Goal: Task Accomplishment & Management: Manage account settings

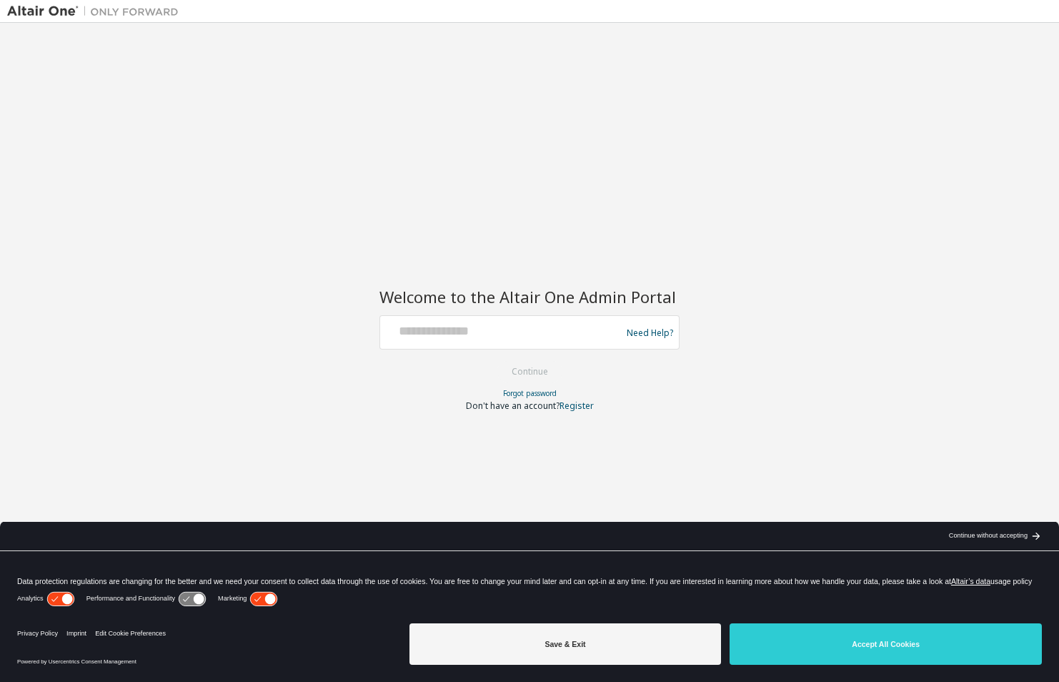
click at [908, 641] on button "Accept All Cookies" at bounding box center [886, 643] width 312 height 41
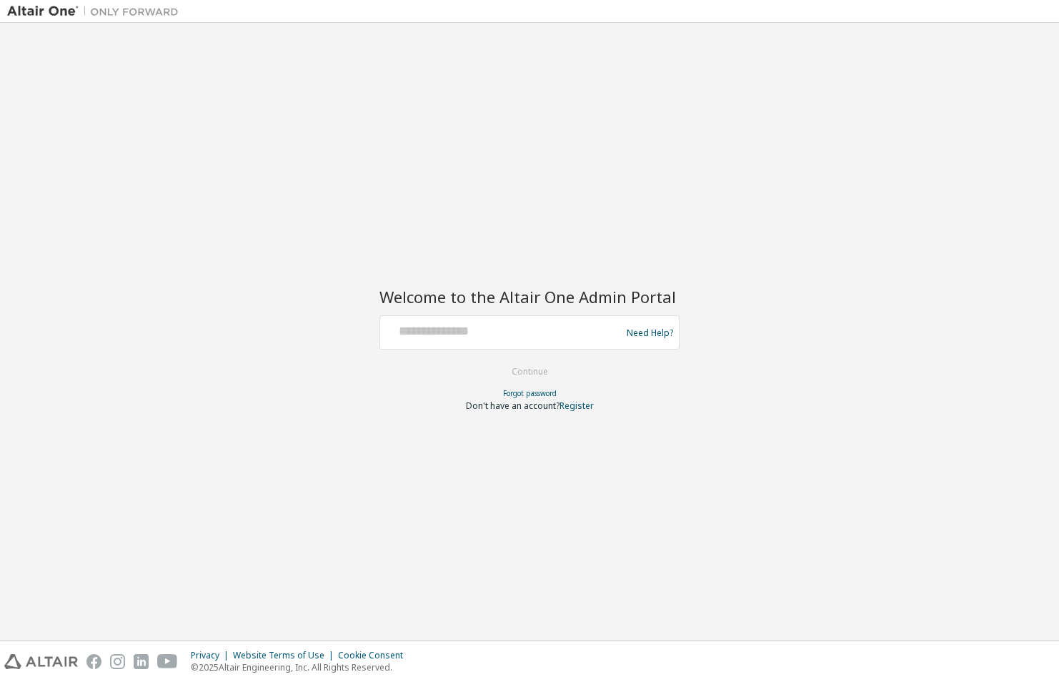
click at [413, 346] on div "Need Help?" at bounding box center [530, 332] width 300 height 34
click at [422, 345] on div at bounding box center [503, 332] width 234 height 27
click at [426, 339] on div at bounding box center [503, 332] width 234 height 27
click at [433, 337] on input "text" at bounding box center [503, 329] width 234 height 21
click at [464, 322] on input "text" at bounding box center [503, 329] width 234 height 21
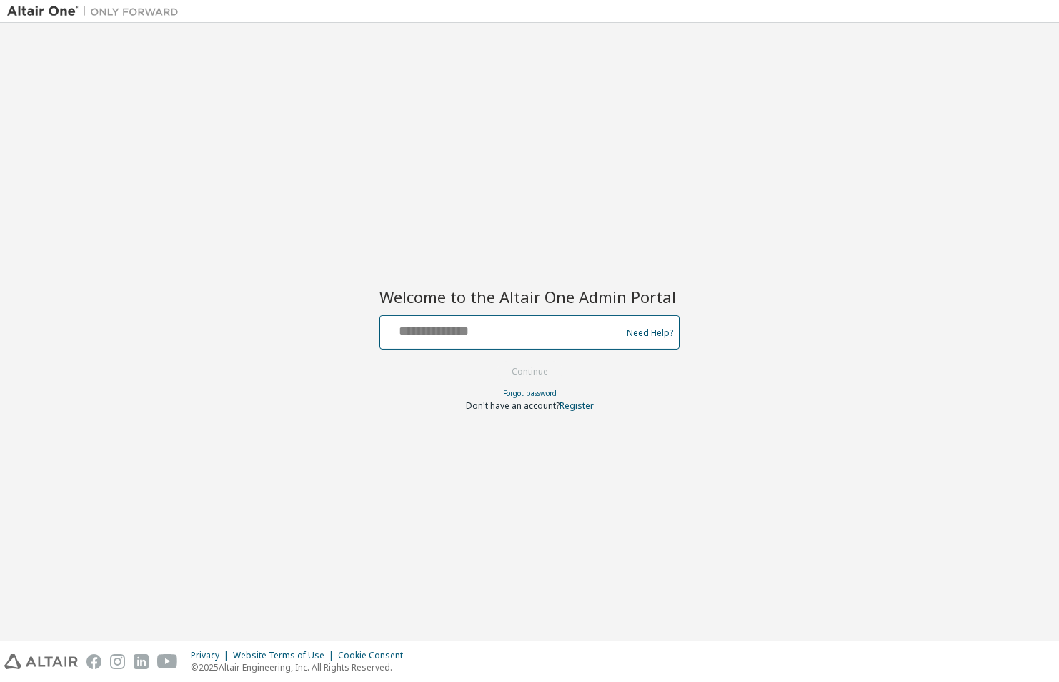
drag, startPoint x: 472, startPoint y: 323, endPoint x: 507, endPoint y: 317, distance: 36.2
click at [478, 323] on input "text" at bounding box center [503, 329] width 234 height 21
drag, startPoint x: 724, startPoint y: 228, endPoint x: 876, endPoint y: 204, distance: 154.2
click at [727, 228] on div "Welcome to the Altair One Admin Portal Need Help? Please make sure that you pro…" at bounding box center [529, 331] width 1045 height 603
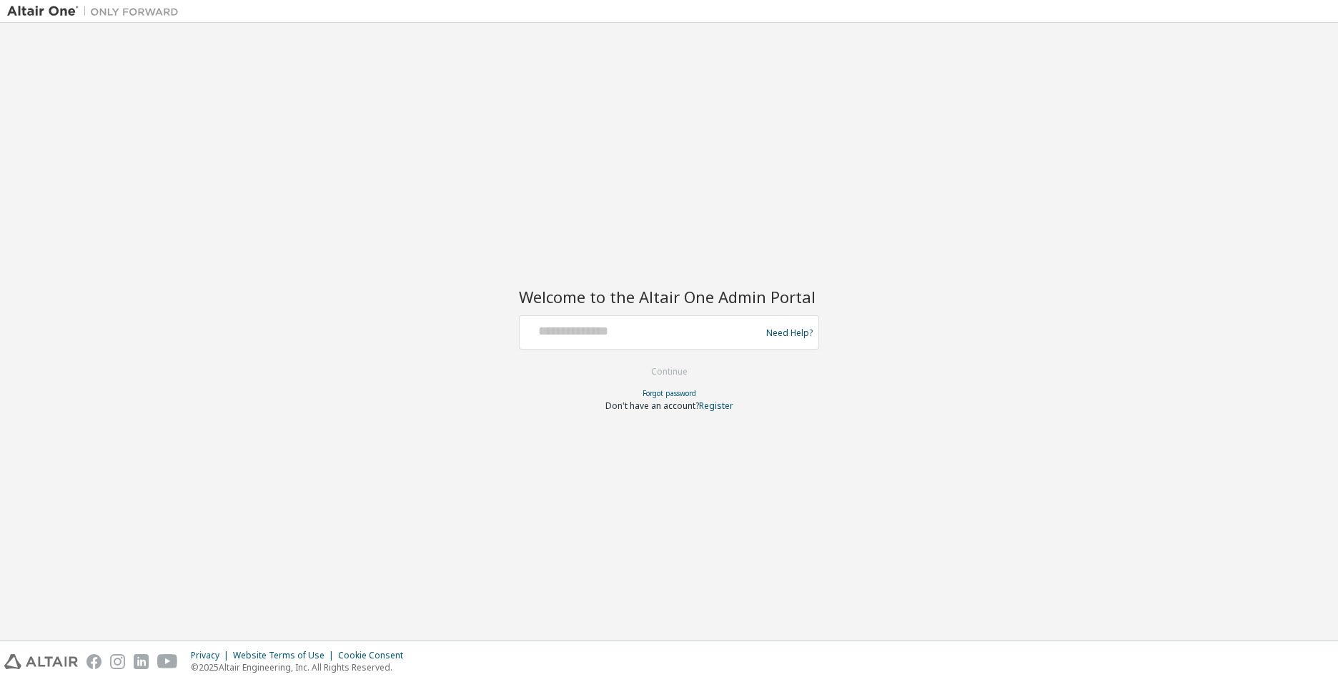
click at [658, 341] on div at bounding box center [642, 332] width 234 height 27
click at [654, 339] on div at bounding box center [642, 332] width 234 height 27
type input "**********"
click at [663, 369] on button "Continue" at bounding box center [669, 371] width 66 height 21
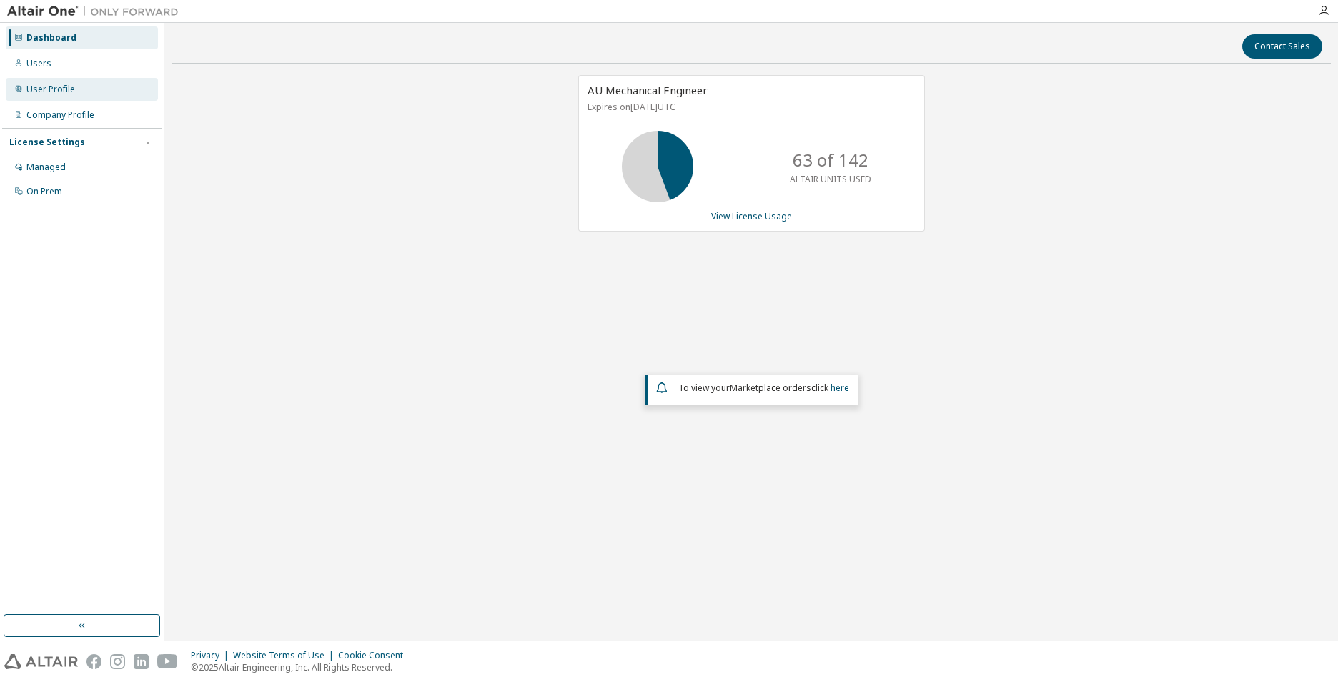
click at [59, 90] on div "User Profile" at bounding box center [50, 89] width 49 height 11
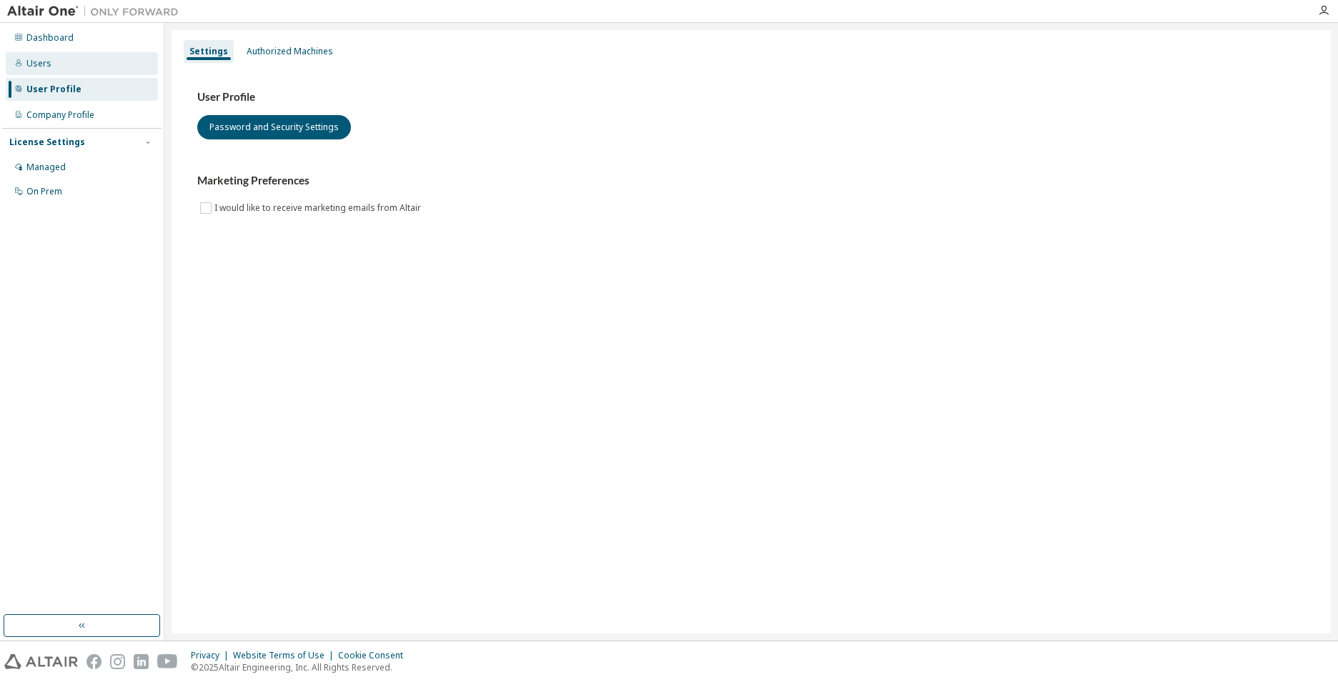
click at [43, 64] on div "Users" at bounding box center [38, 63] width 25 height 11
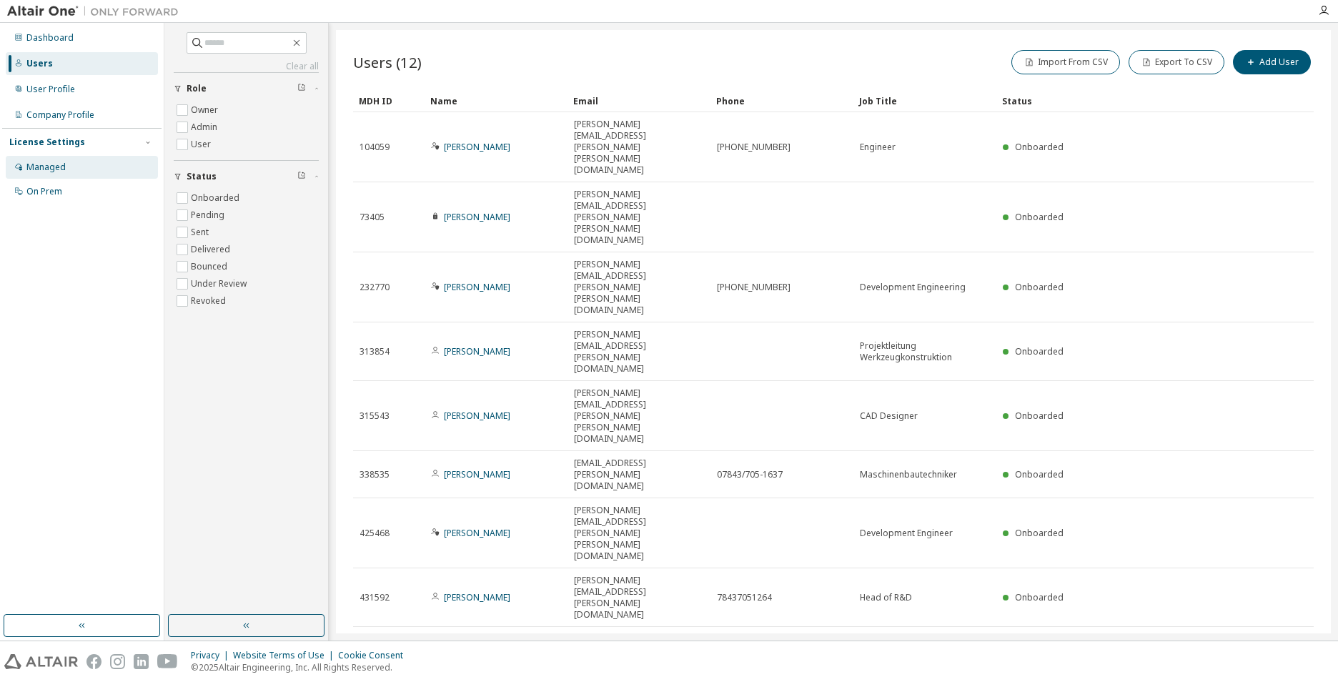
click at [51, 172] on div "Managed" at bounding box center [45, 167] width 39 height 11
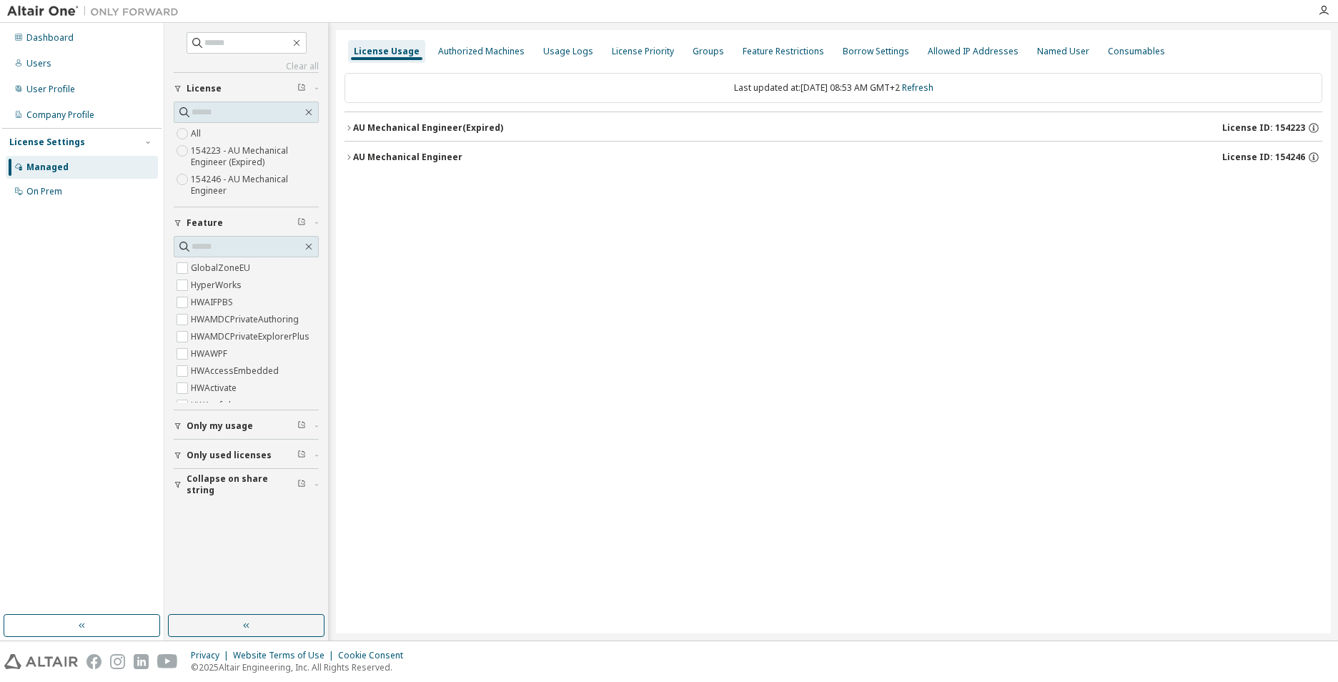
click at [350, 129] on icon "button" at bounding box center [348, 128] width 9 height 9
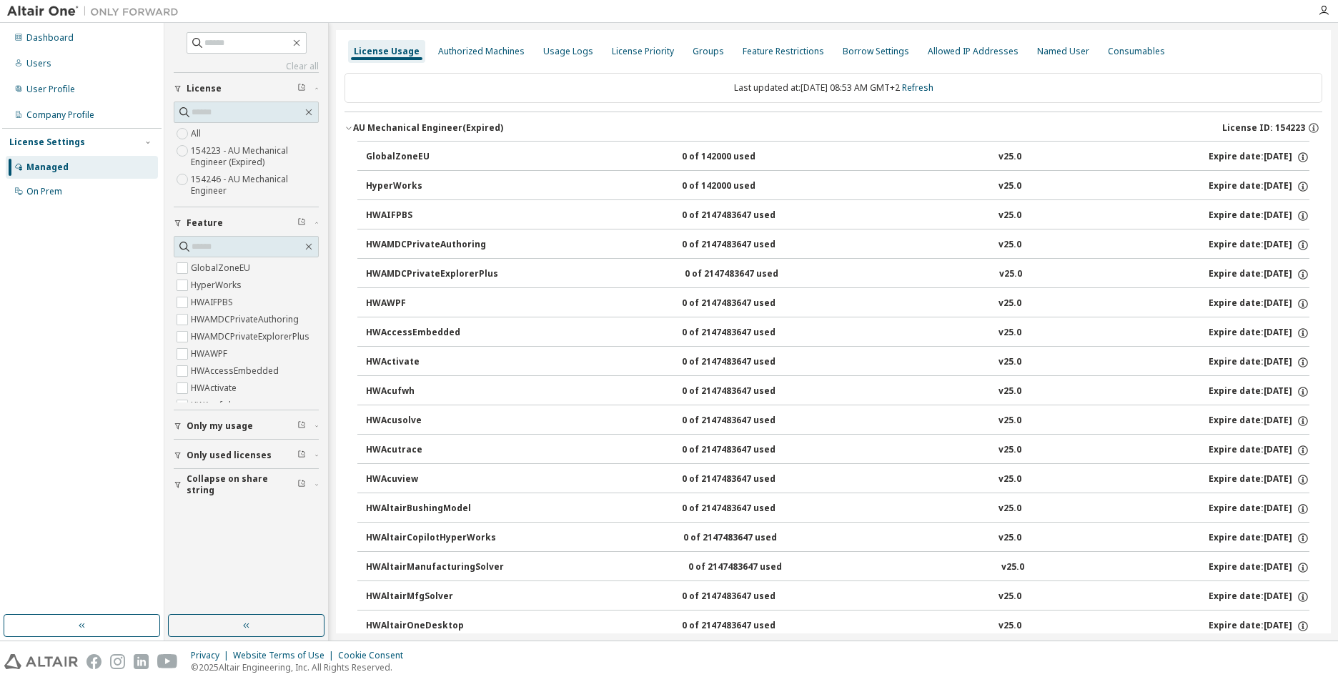
click at [347, 131] on icon "button" at bounding box center [348, 128] width 9 height 9
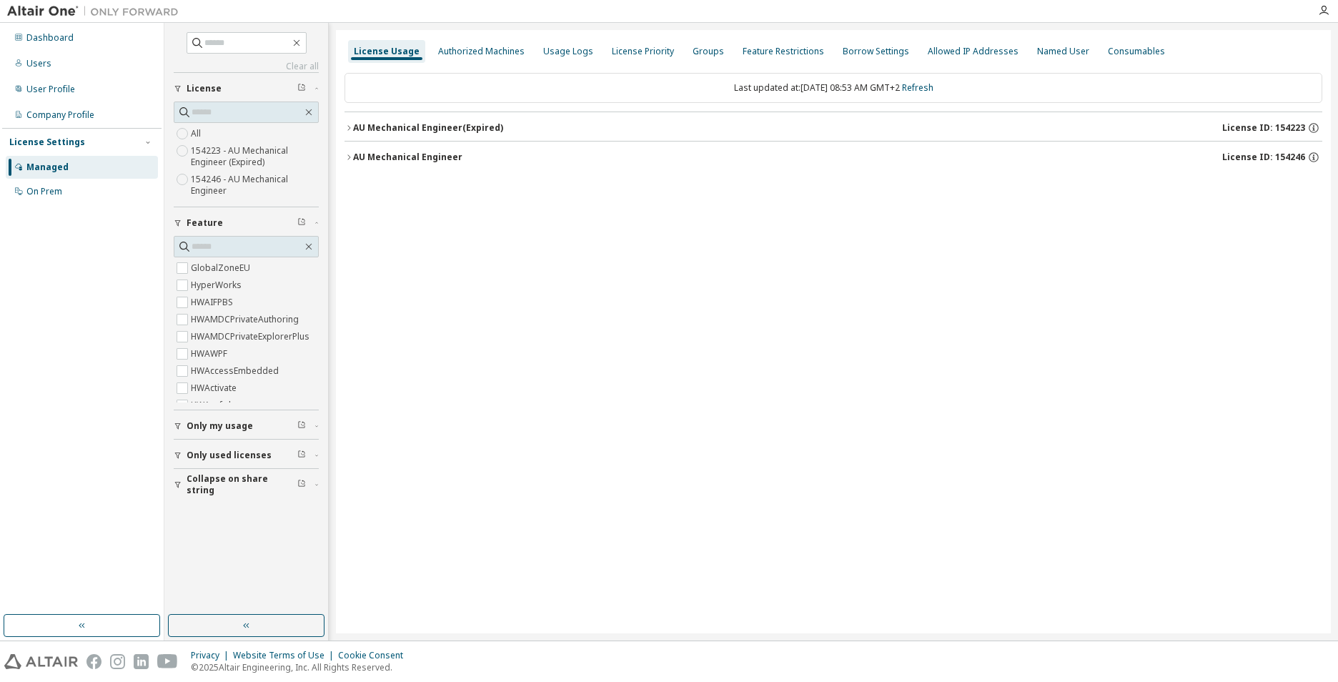
click at [353, 158] on div "AU Mechanical Engineer" at bounding box center [407, 157] width 109 height 11
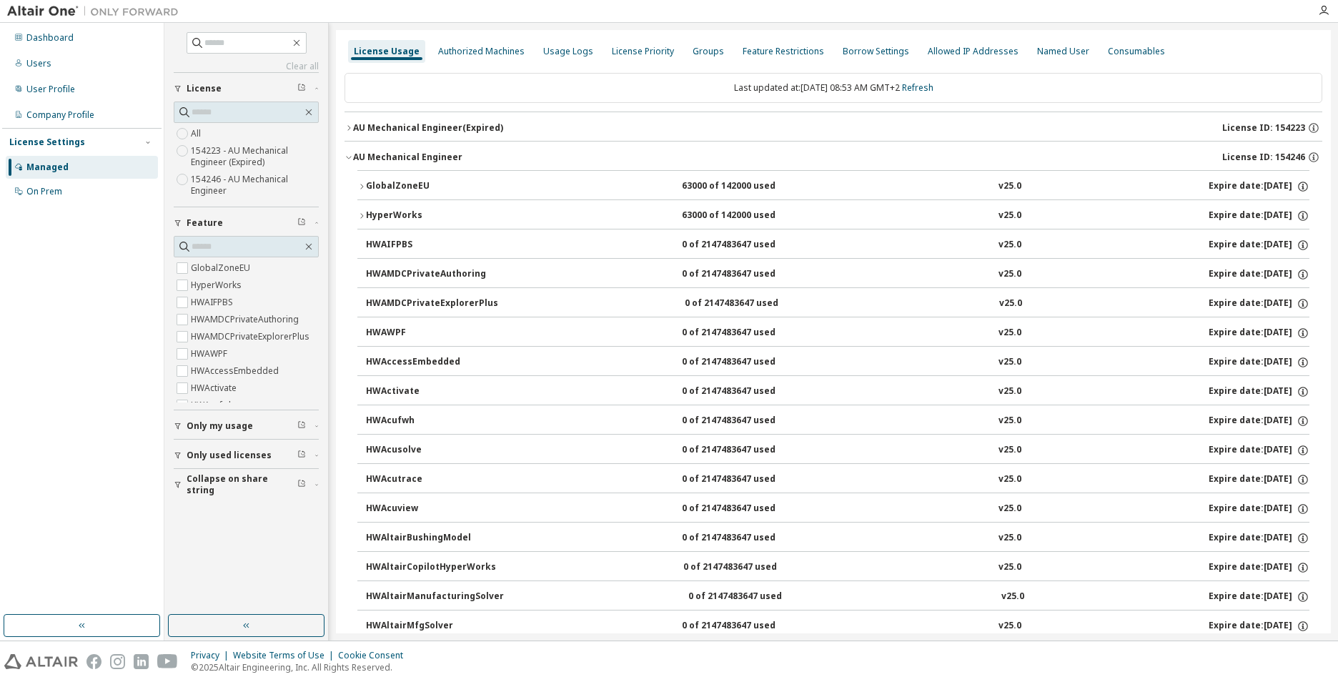
click at [362, 186] on icon "button" at bounding box center [361, 186] width 9 height 9
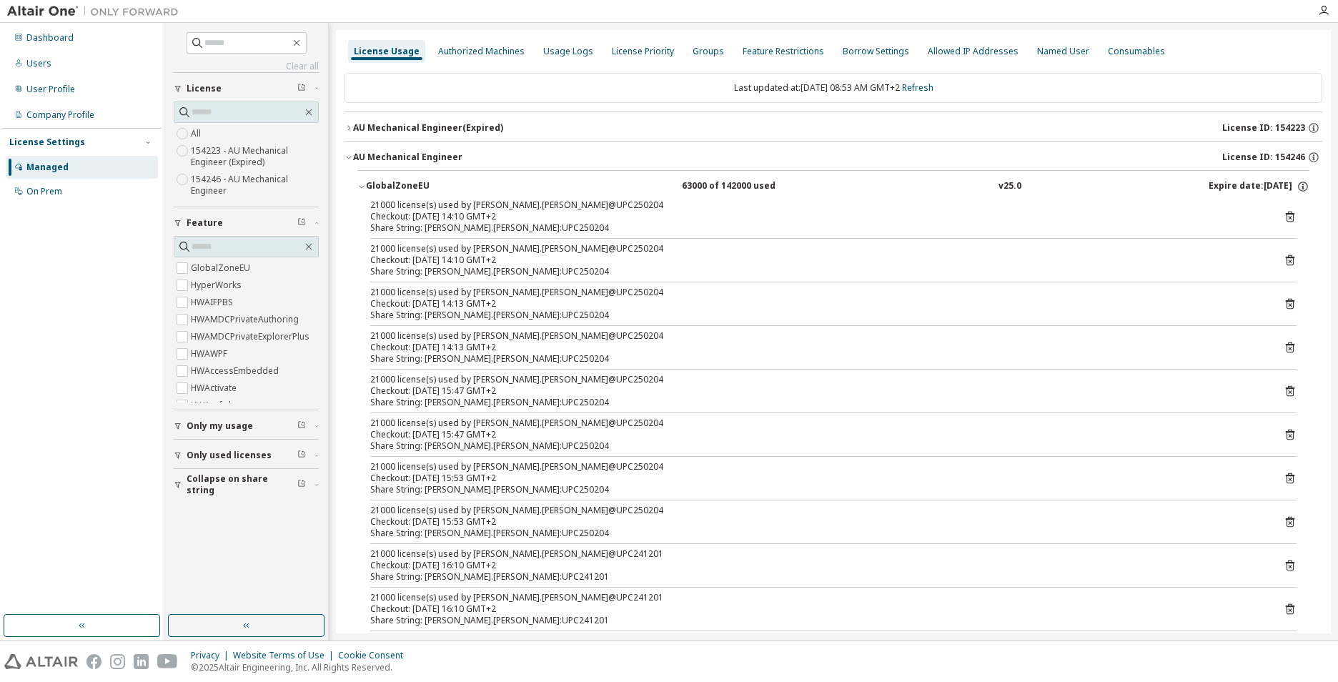
click at [357, 184] on icon "button" at bounding box center [361, 186] width 9 height 9
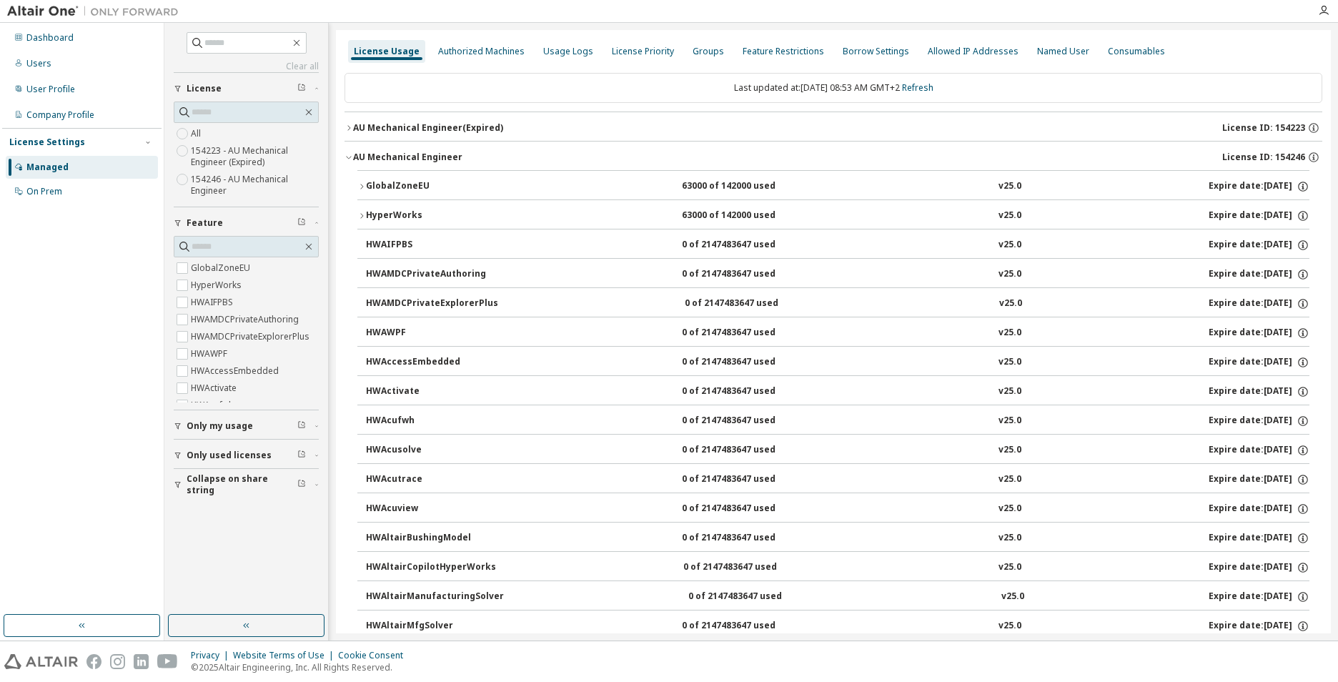
click at [360, 187] on icon "button" at bounding box center [361, 186] width 9 height 9
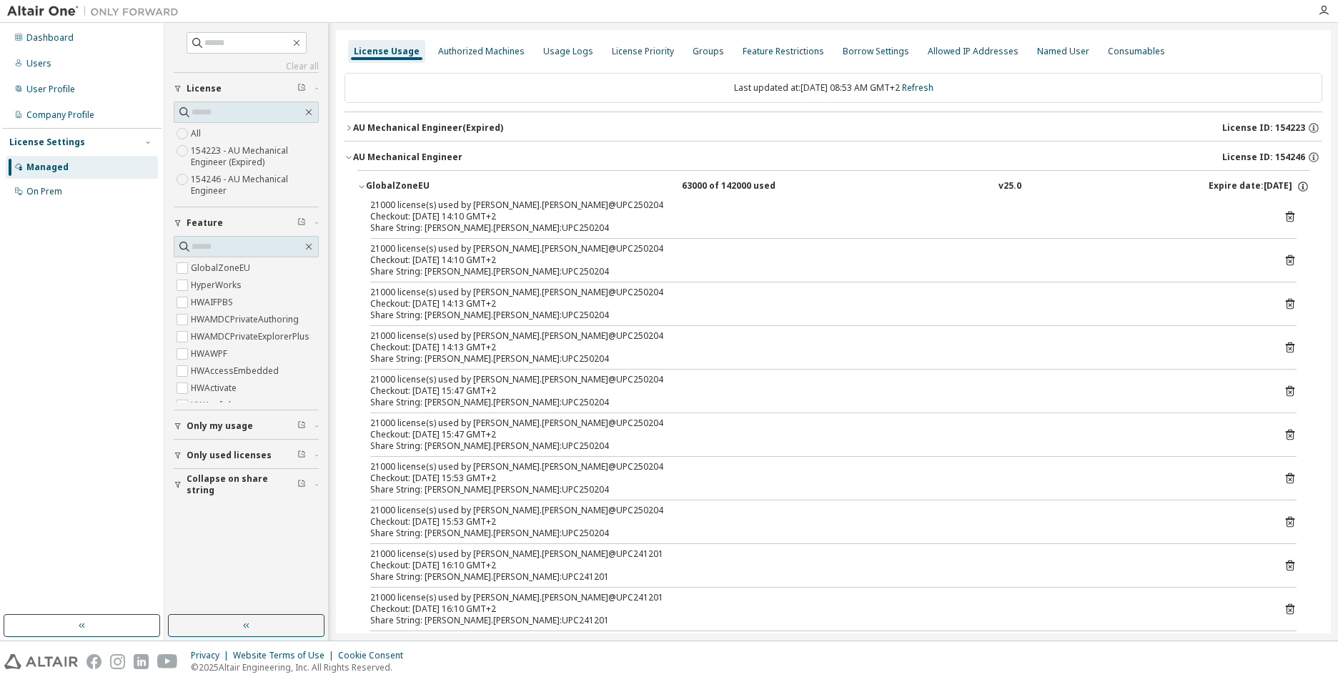
click at [360, 188] on icon "button" at bounding box center [361, 186] width 9 height 9
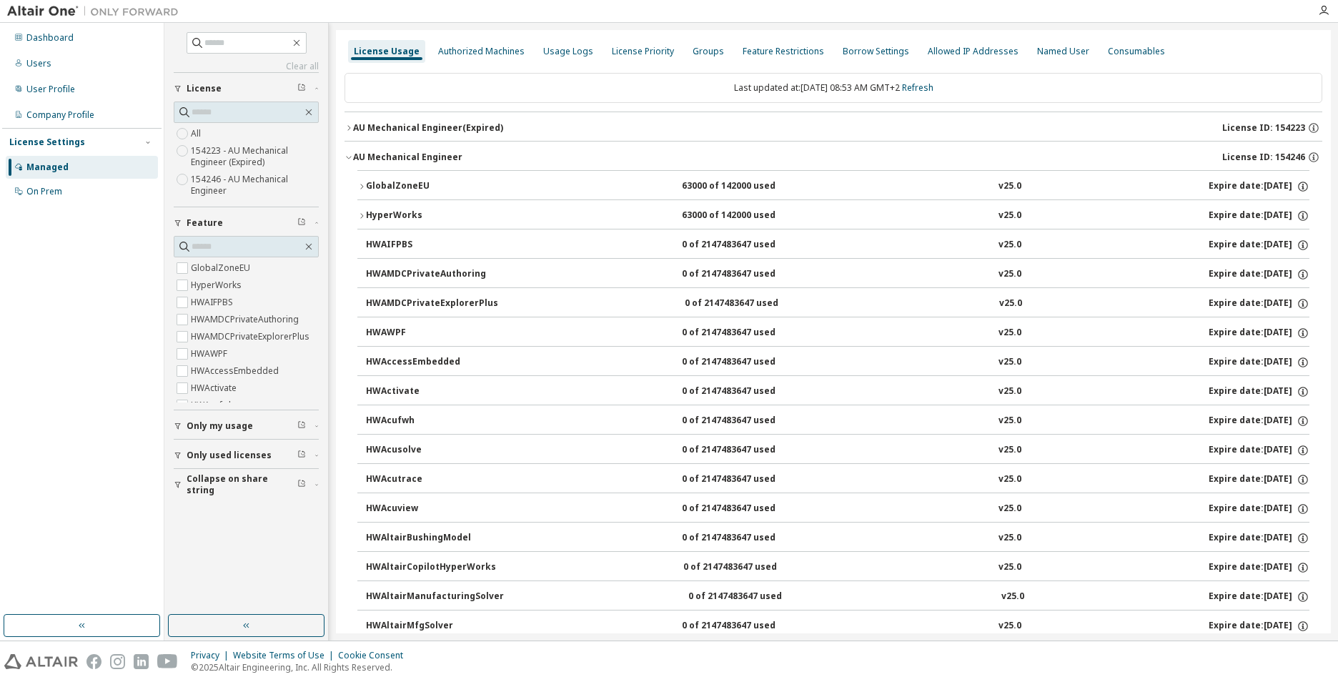
click at [362, 214] on icon "button" at bounding box center [361, 215] width 3 height 5
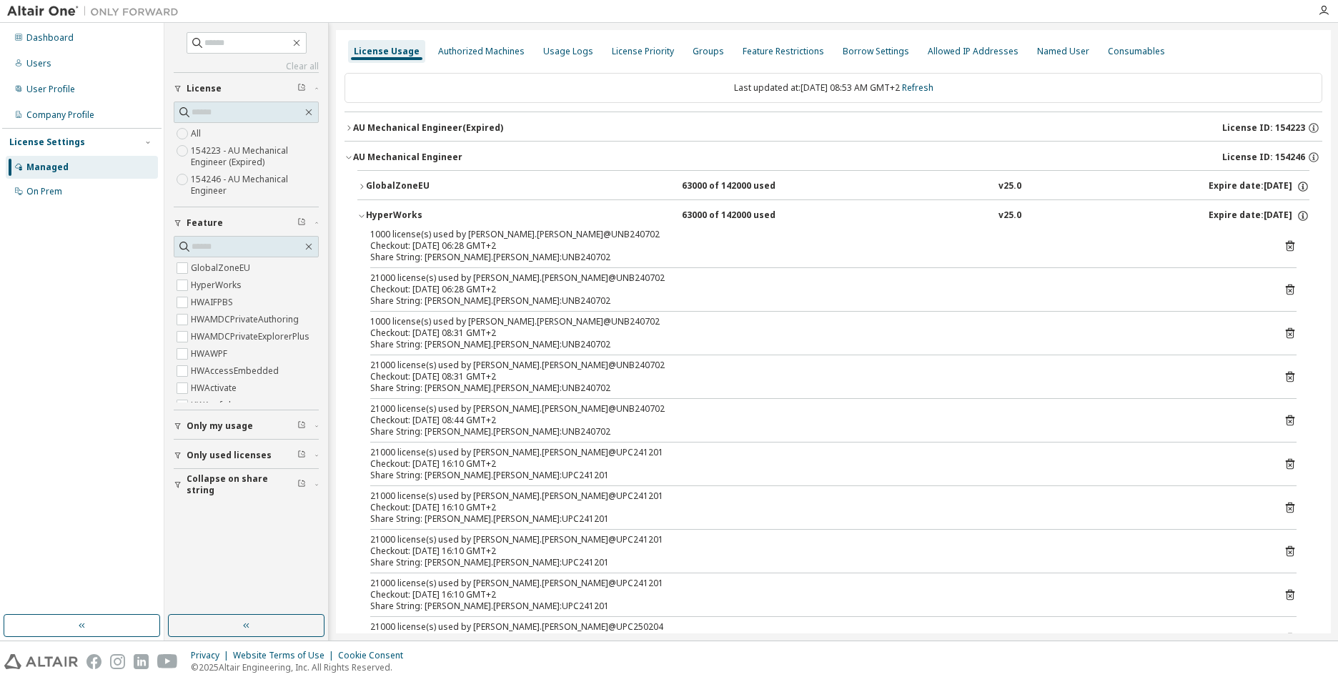
click at [359, 214] on icon "button" at bounding box center [361, 216] width 9 height 9
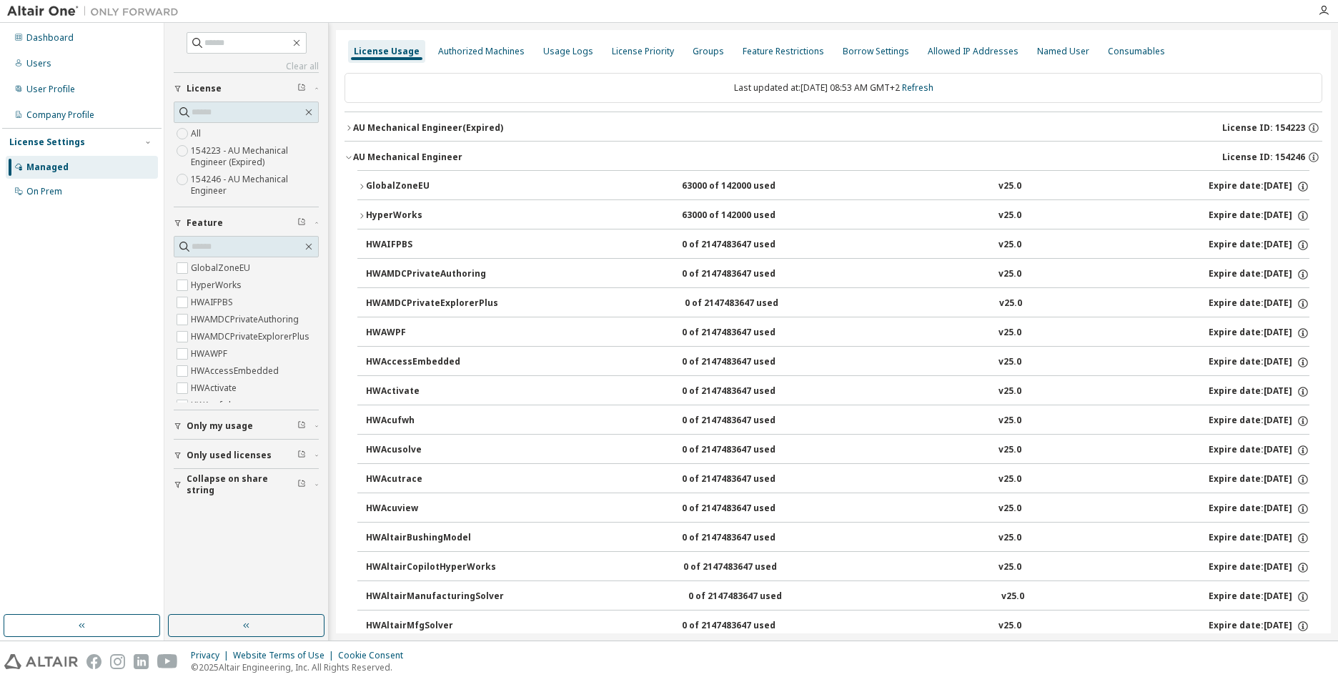
click at [360, 211] on button "HyperWorks 63000 of 142000 used v25.0 Expire date: 2026-09-15" at bounding box center [833, 215] width 952 height 31
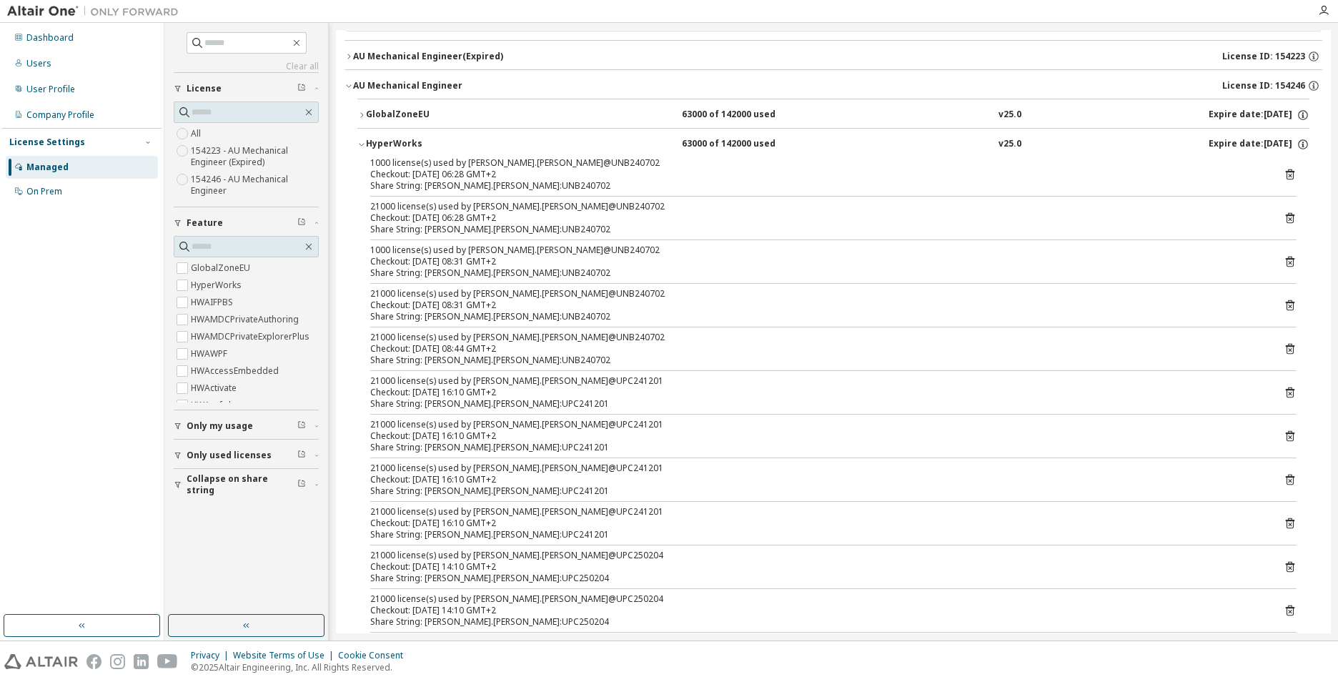
scroll to position [143, 0]
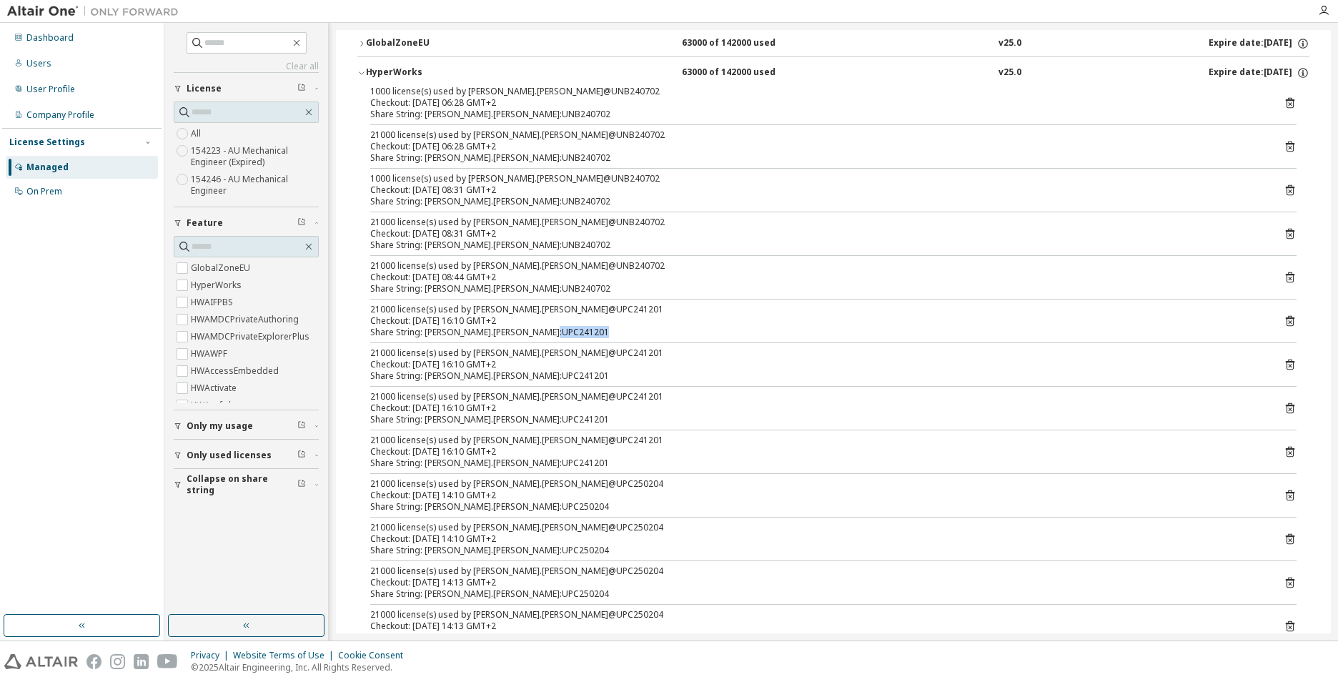
click at [1284, 322] on icon at bounding box center [1290, 320] width 13 height 13
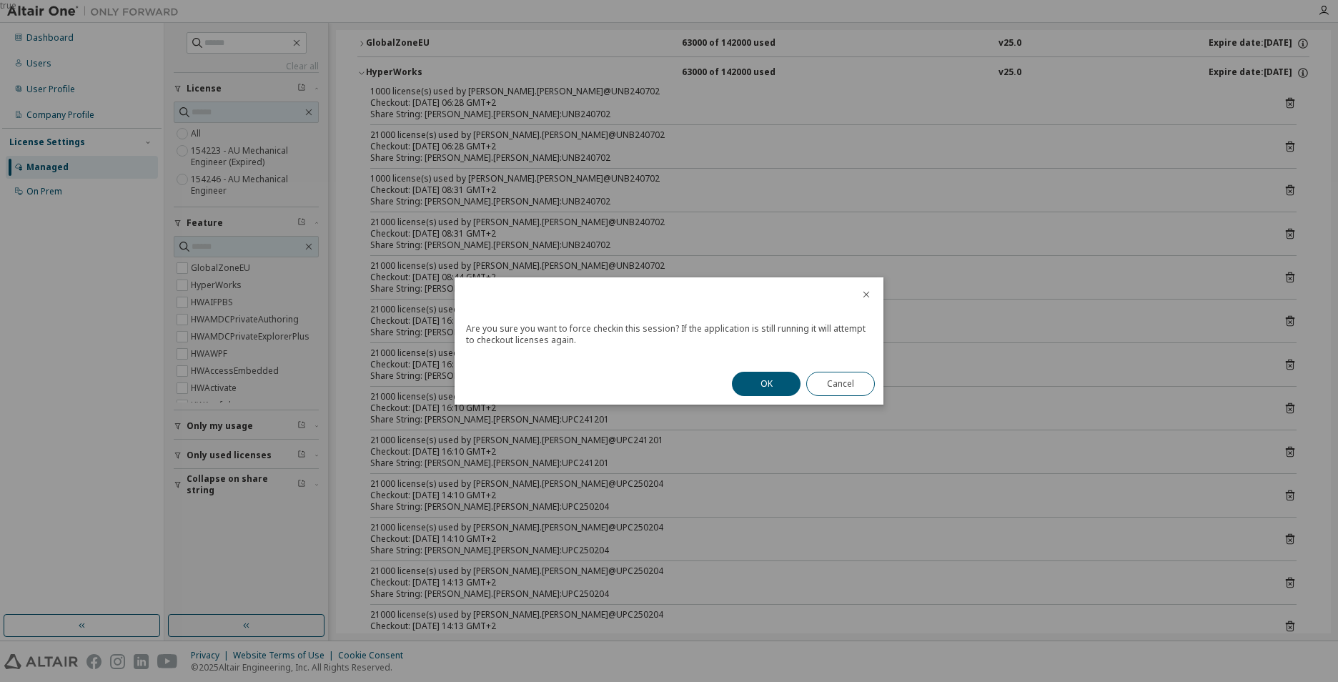
click at [865, 296] on icon "close" at bounding box center [866, 295] width 6 height 6
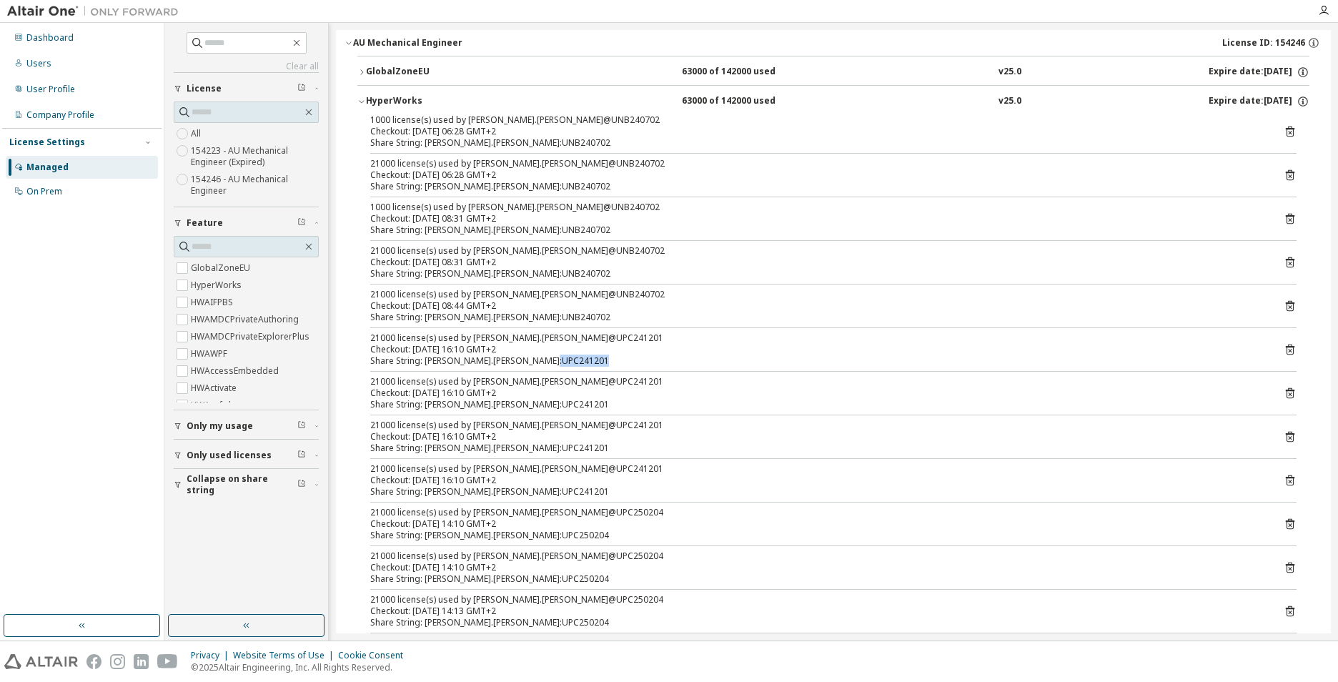
scroll to position [0, 0]
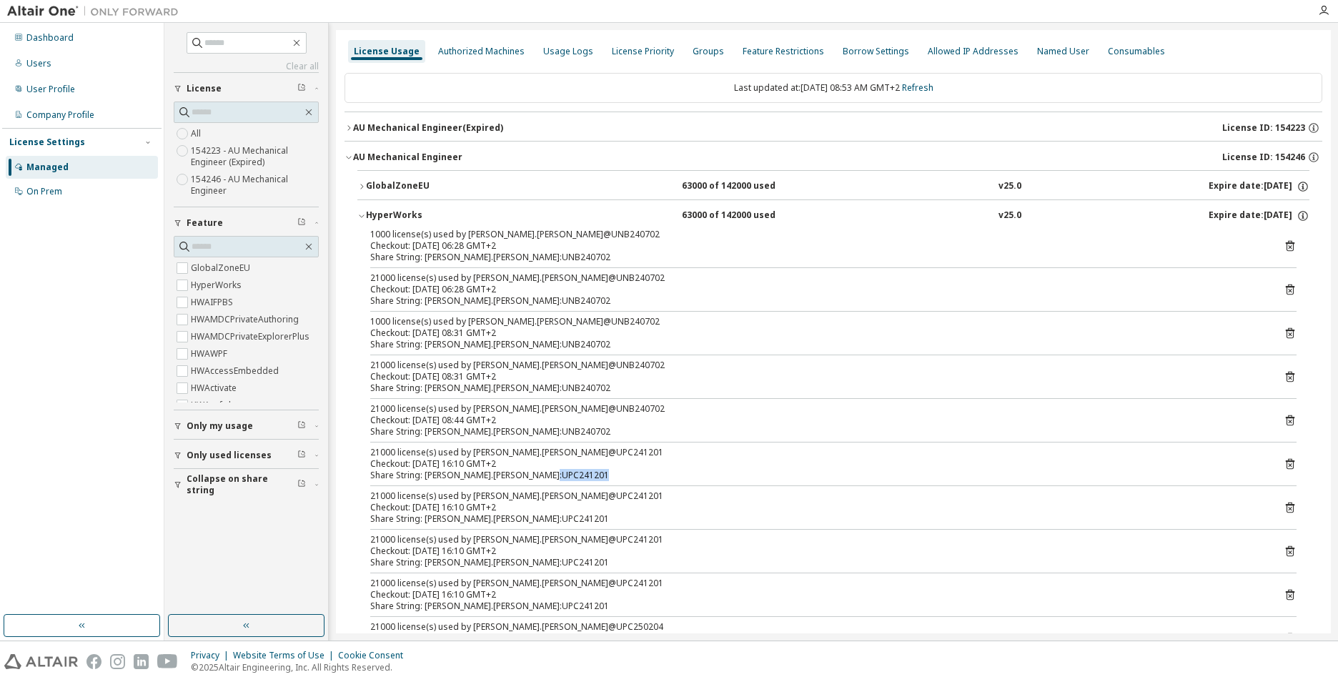
click at [360, 212] on icon "button" at bounding box center [361, 216] width 9 height 9
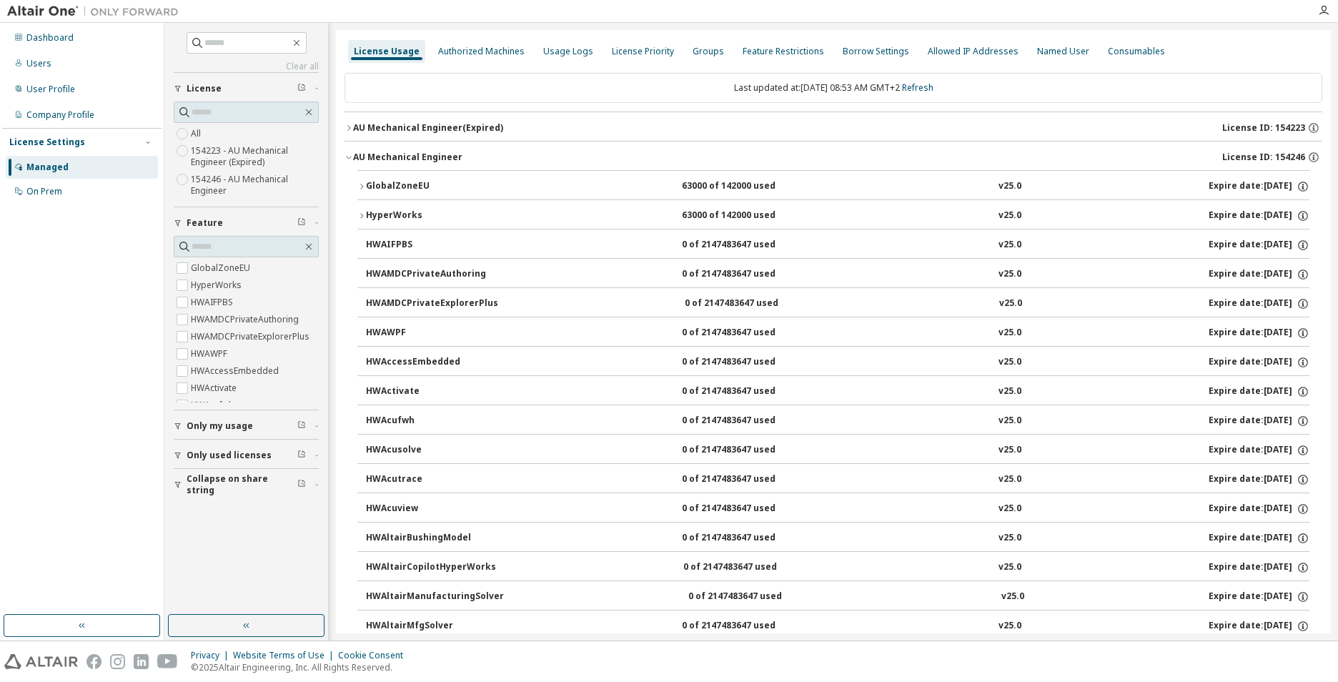
click at [359, 213] on icon "button" at bounding box center [361, 216] width 9 height 9
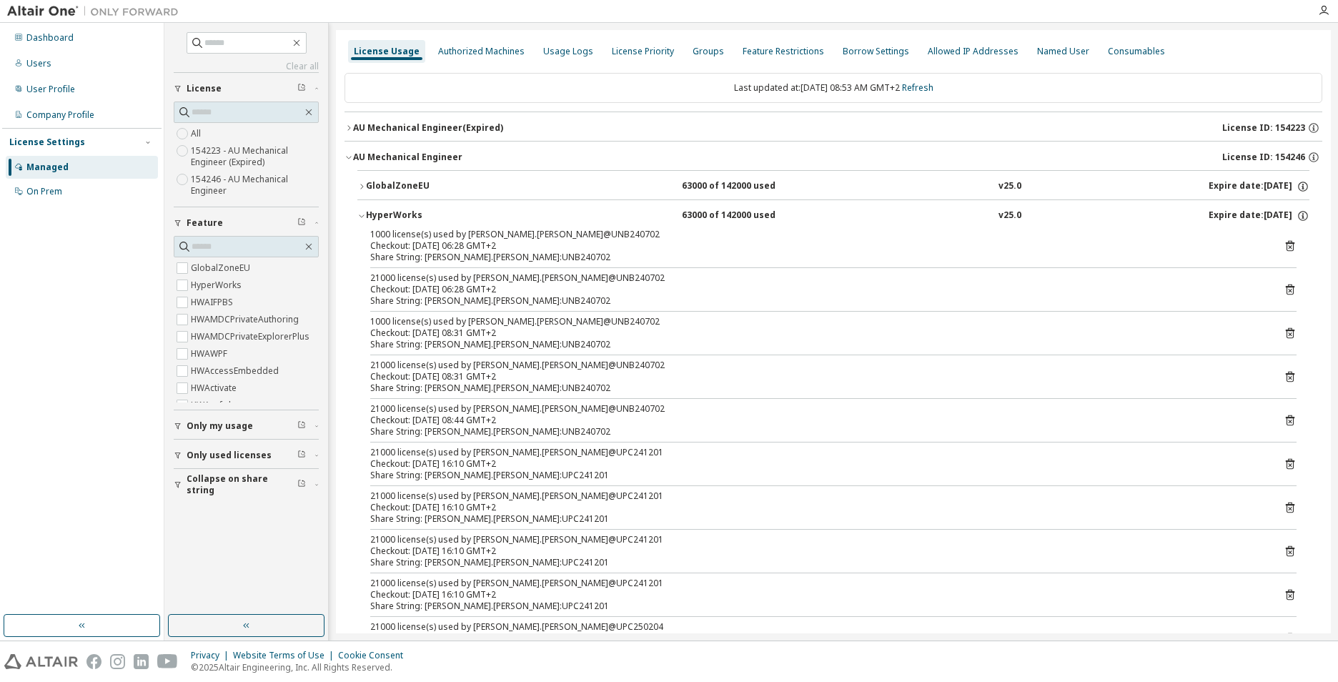
click at [365, 216] on icon "button" at bounding box center [361, 216] width 9 height 9
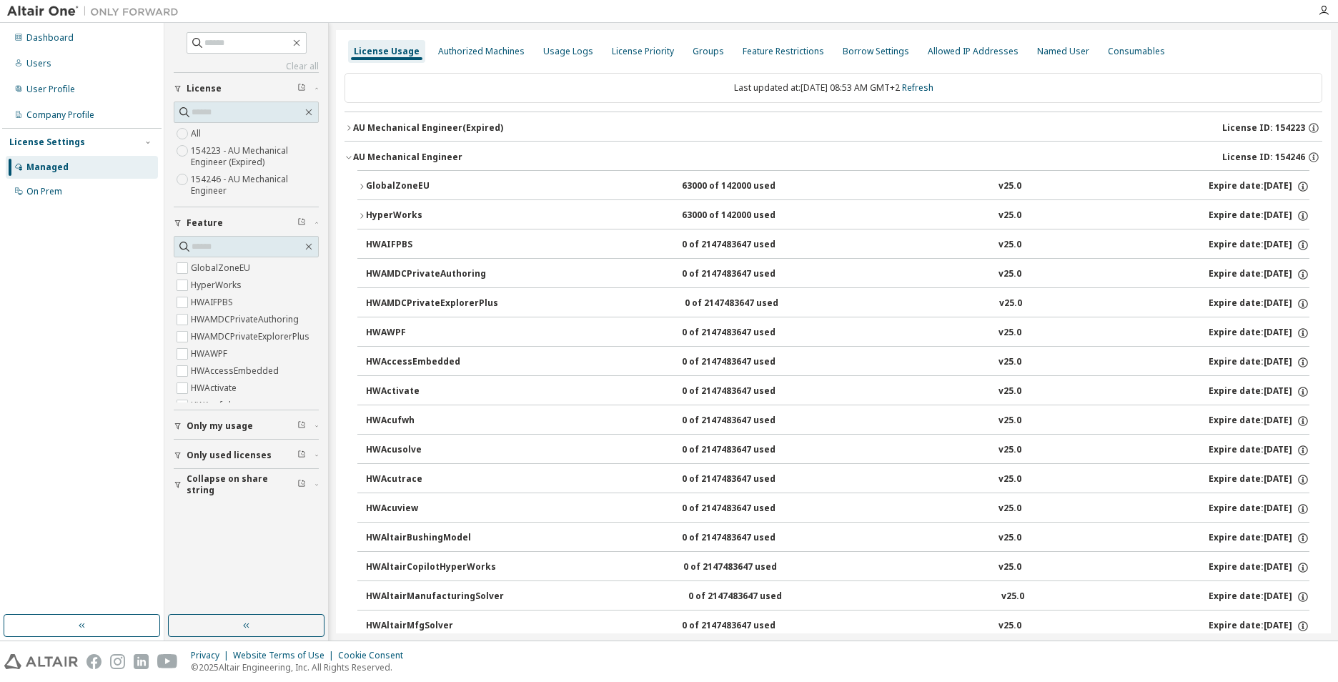
click at [366, 190] on div "GlobalZoneEU" at bounding box center [430, 186] width 129 height 13
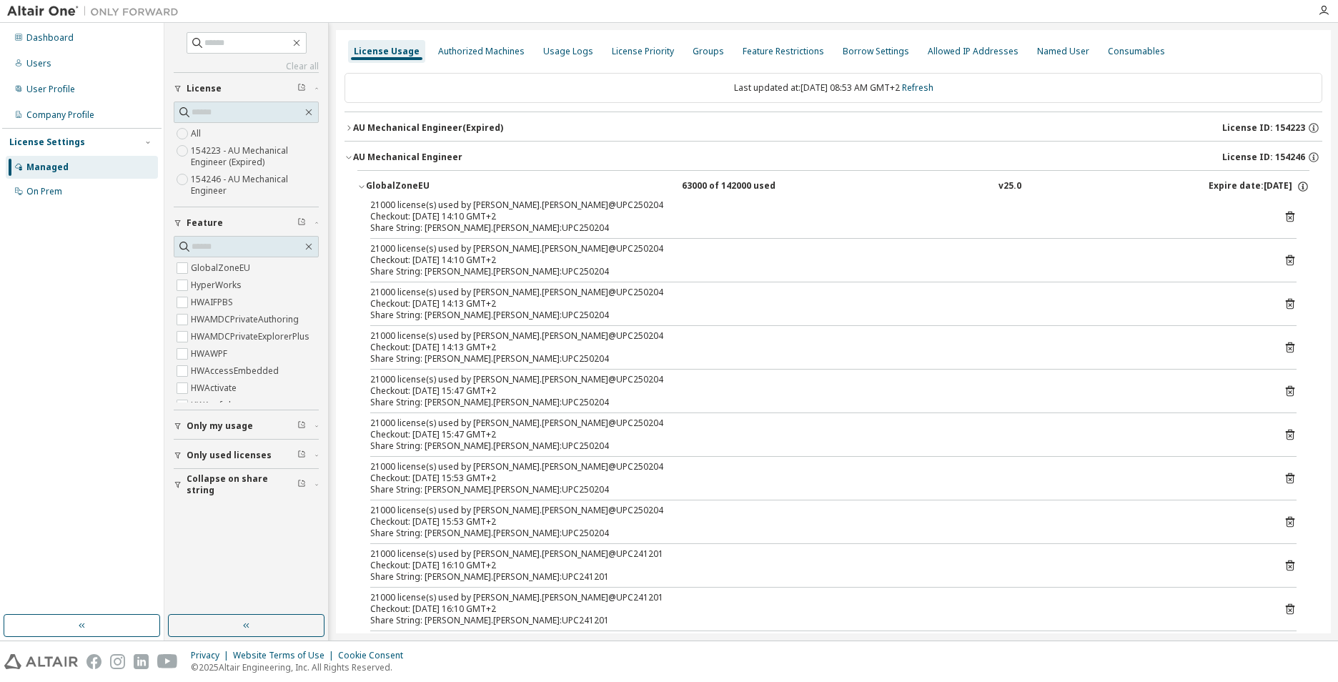
click at [361, 185] on icon "button" at bounding box center [361, 186] width 9 height 9
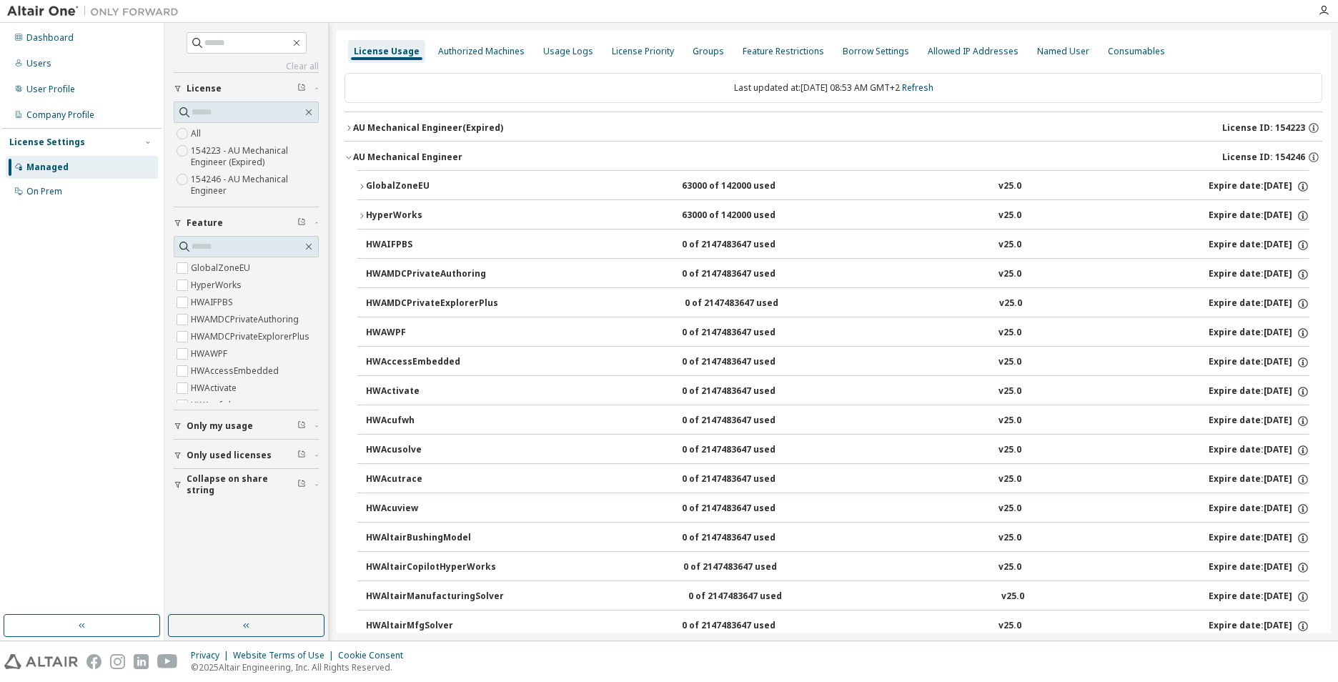
click at [362, 215] on icon "button" at bounding box center [361, 216] width 9 height 9
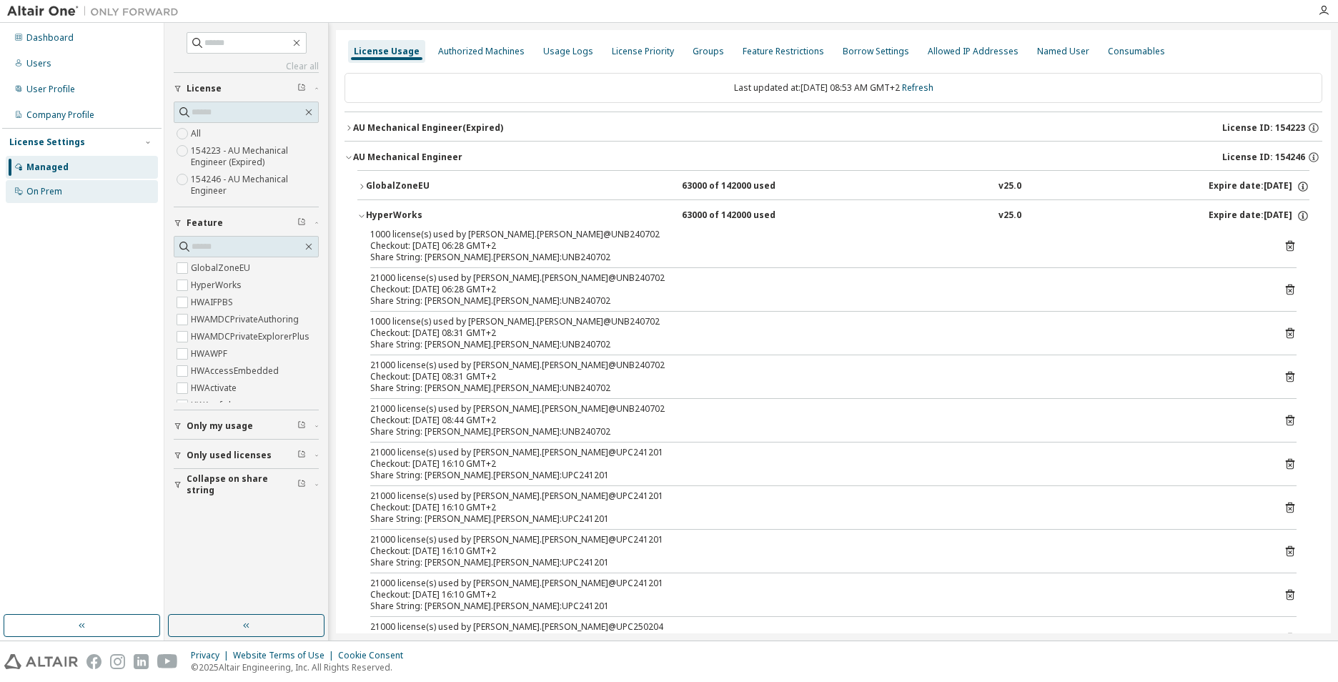
click at [39, 195] on div "On Prem" at bounding box center [44, 191] width 36 height 11
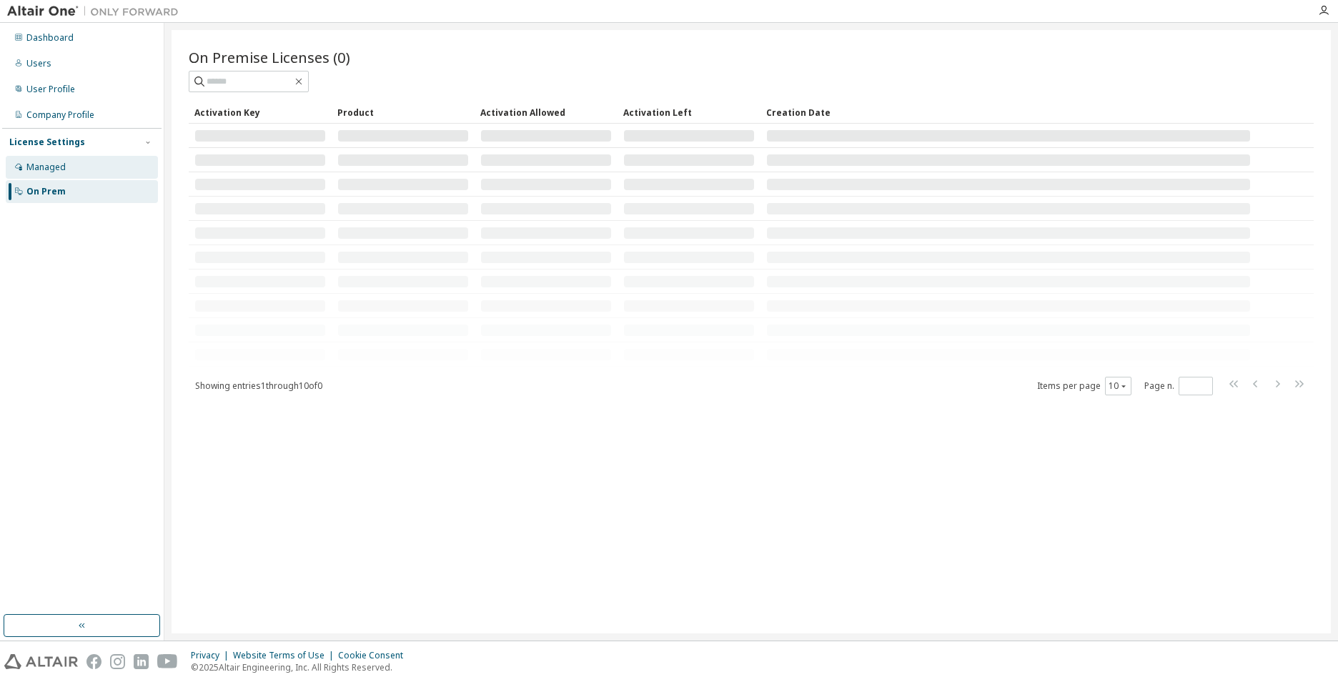
click at [45, 169] on div "Managed" at bounding box center [45, 167] width 39 height 11
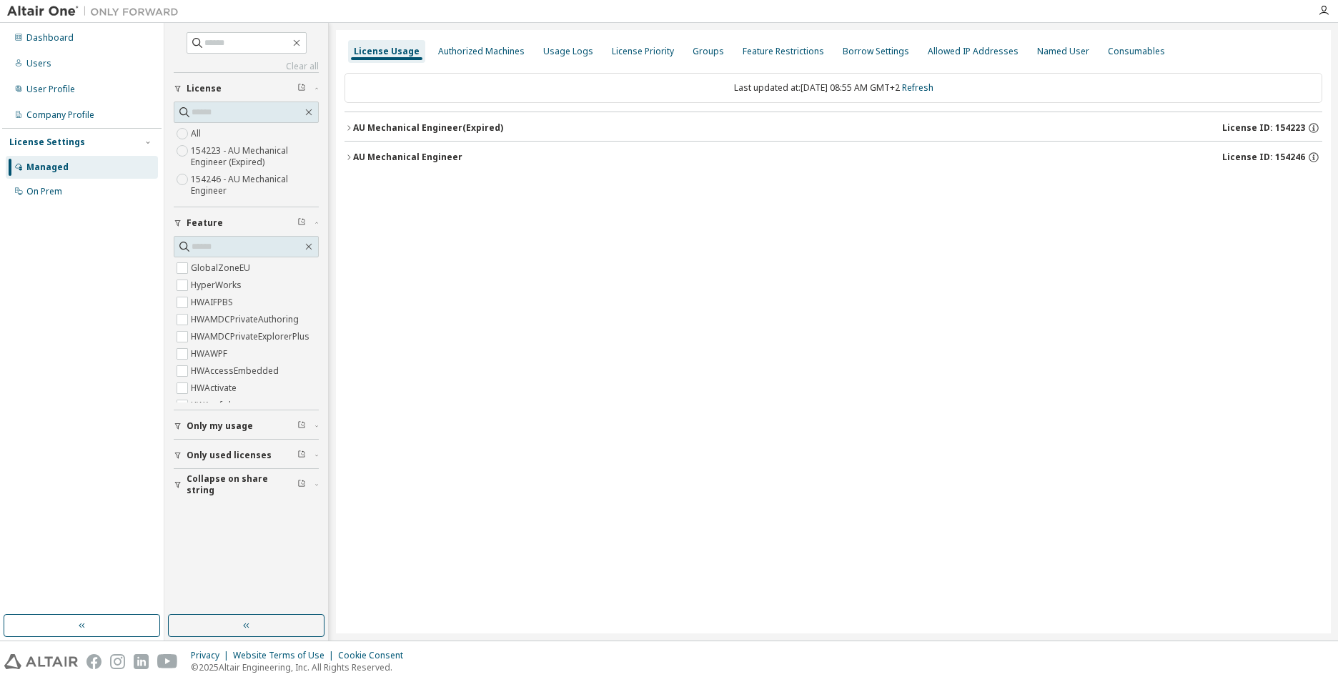
click at [347, 131] on icon "button" at bounding box center [348, 128] width 9 height 9
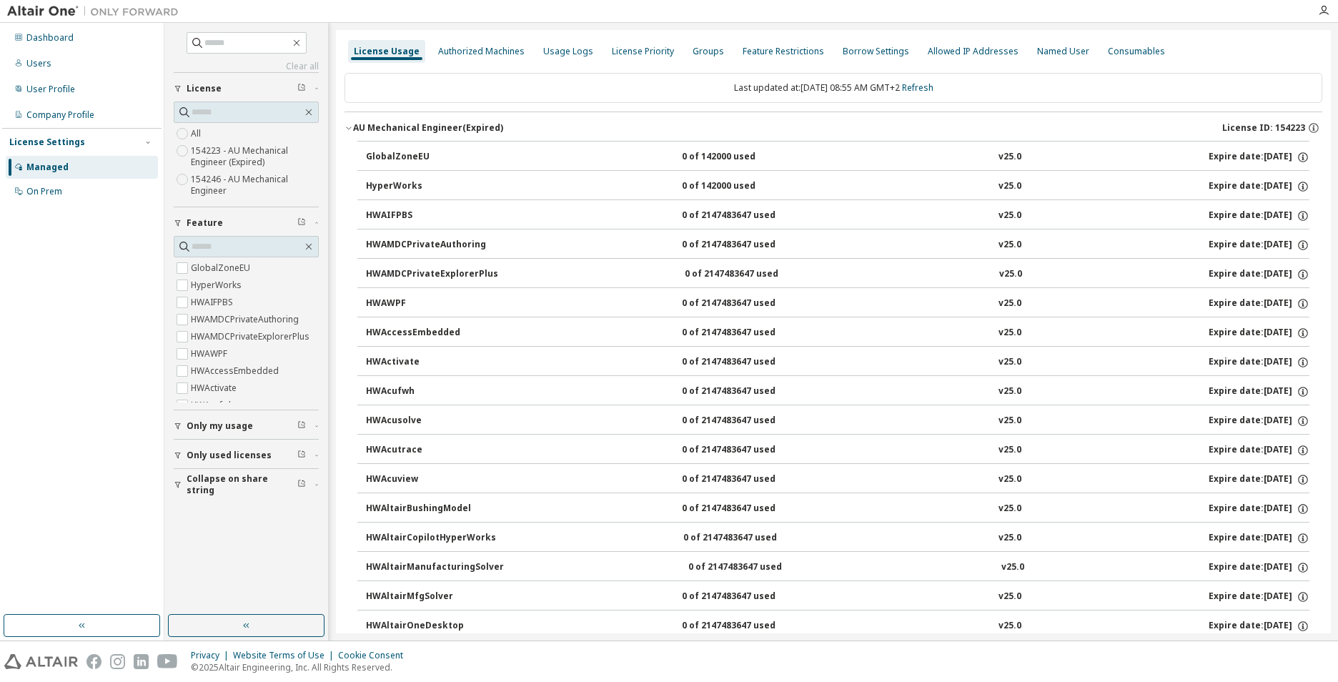
click at [356, 133] on div "AU Mechanical Engineer (Expired)" at bounding box center [428, 127] width 150 height 11
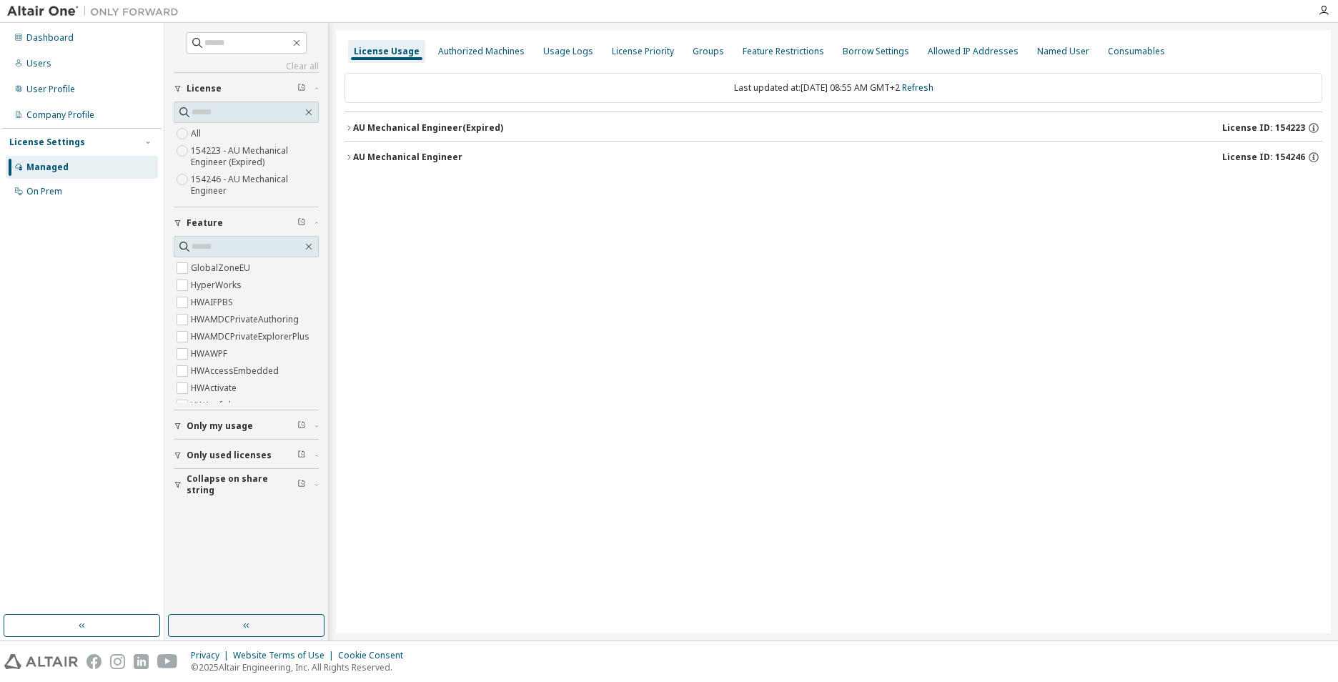
click at [347, 155] on icon "button" at bounding box center [348, 157] width 9 height 9
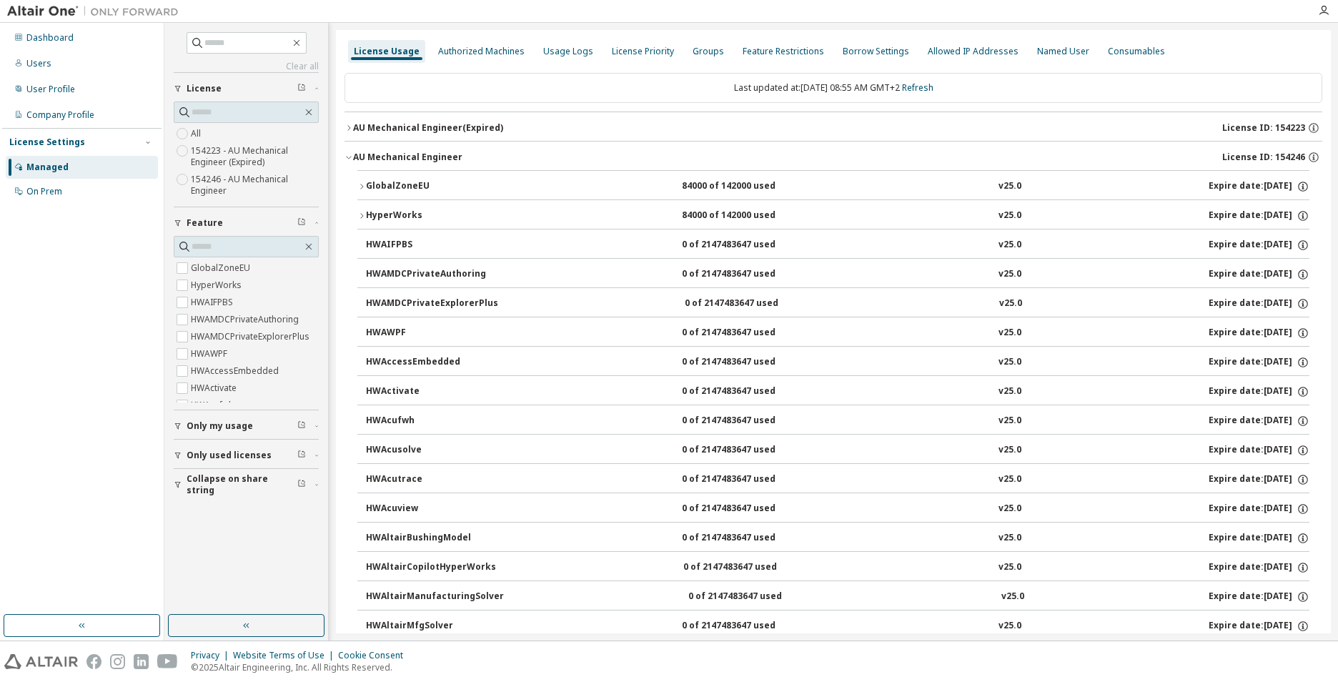
click at [352, 160] on icon "button" at bounding box center [348, 157] width 9 height 9
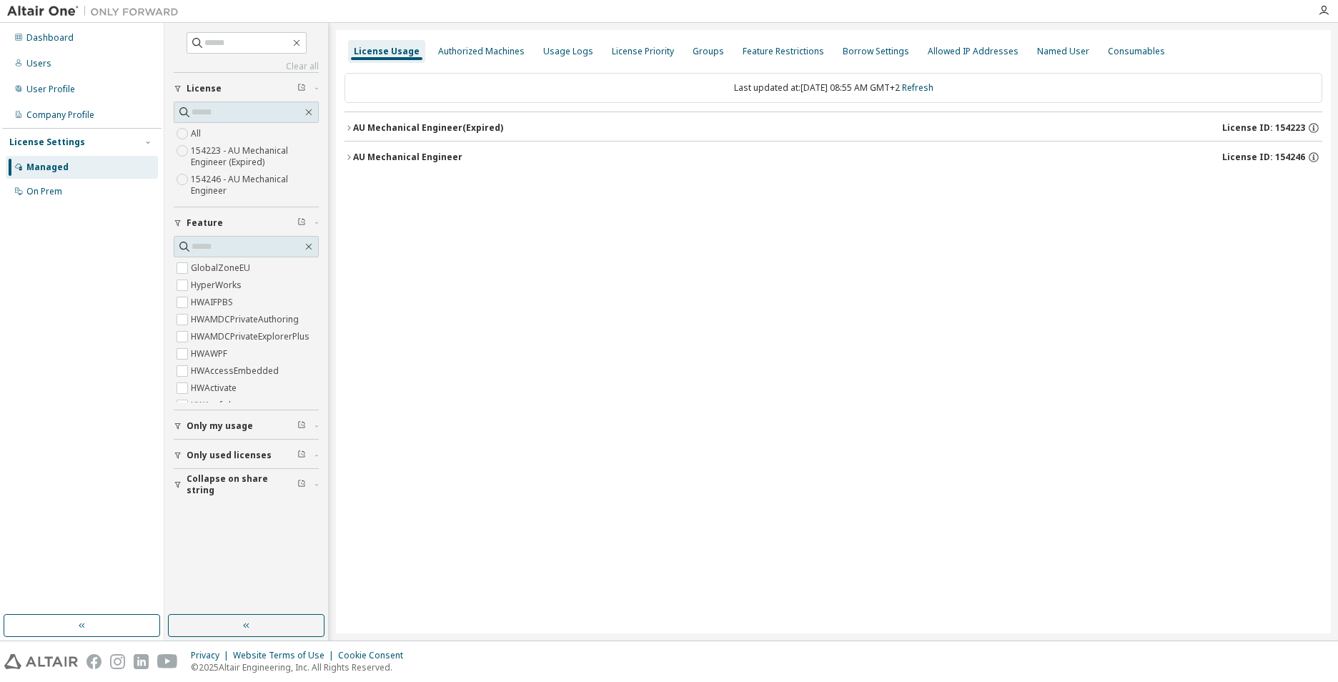
click at [352, 161] on button "AU Mechanical Engineer License ID: 154246" at bounding box center [833, 157] width 978 height 31
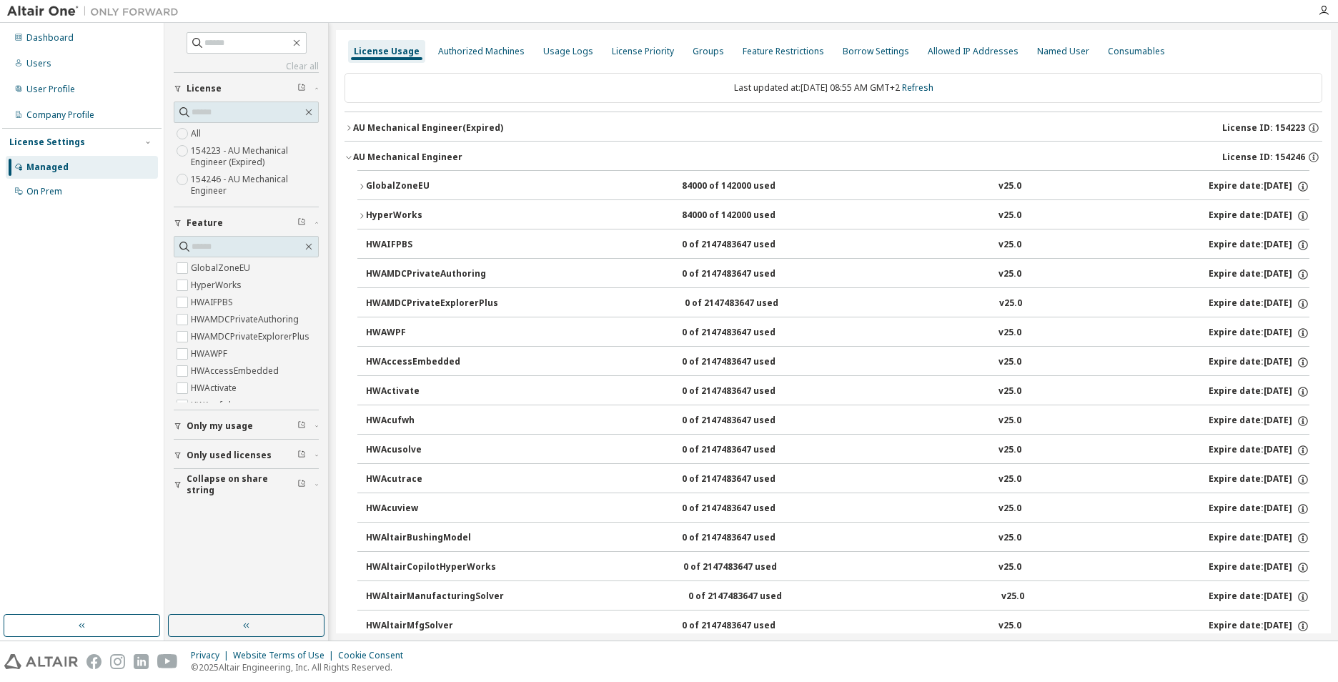
click at [361, 217] on icon "button" at bounding box center [361, 216] width 9 height 9
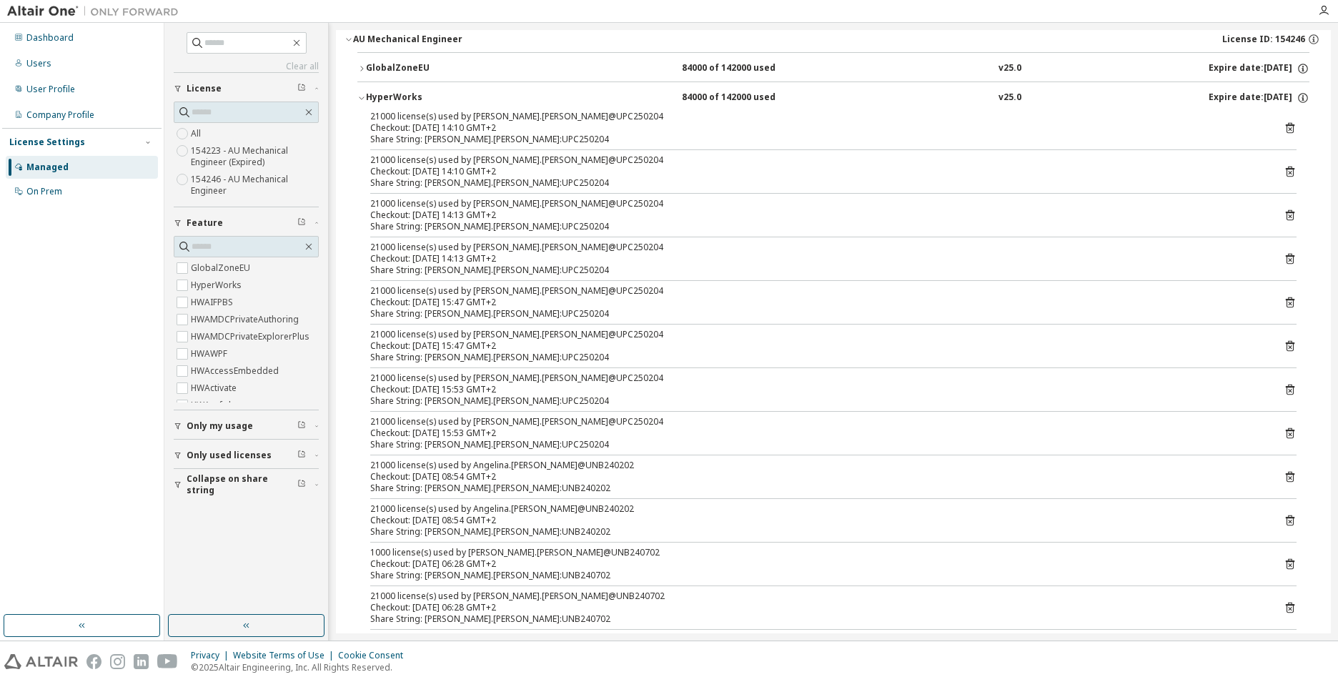
scroll to position [143, 0]
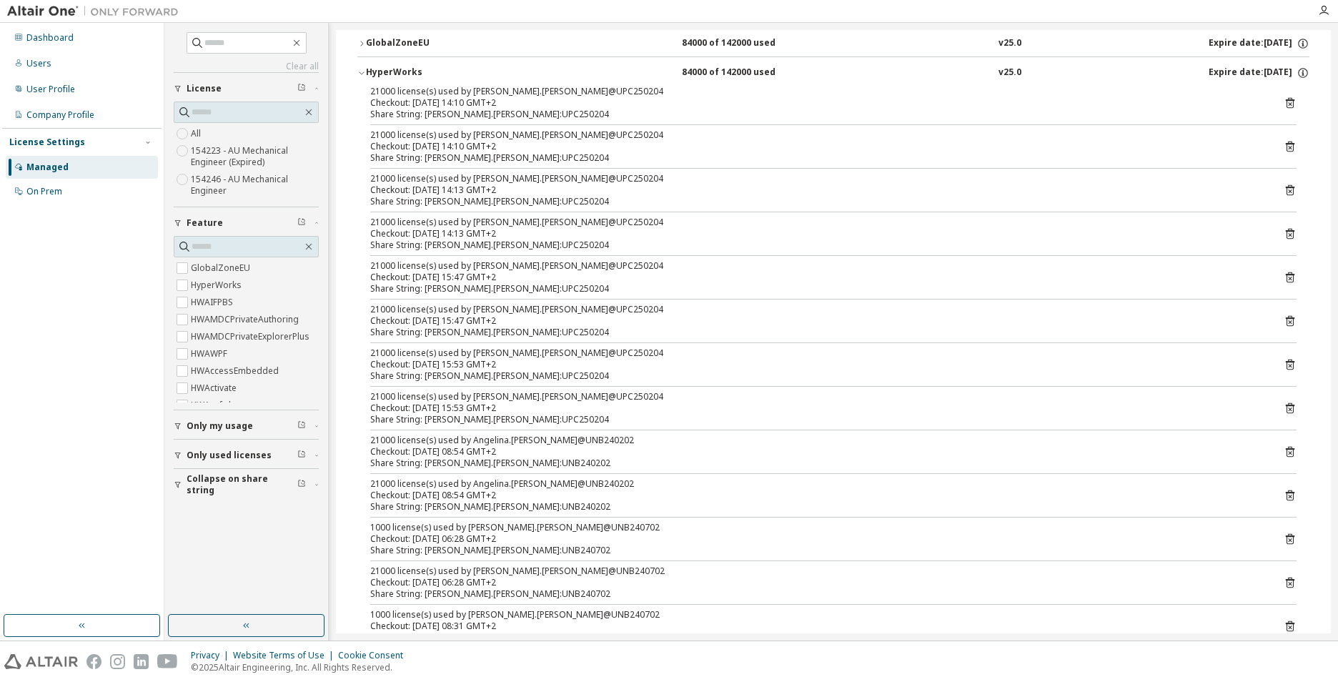
click at [1286, 454] on icon at bounding box center [1290, 452] width 9 height 11
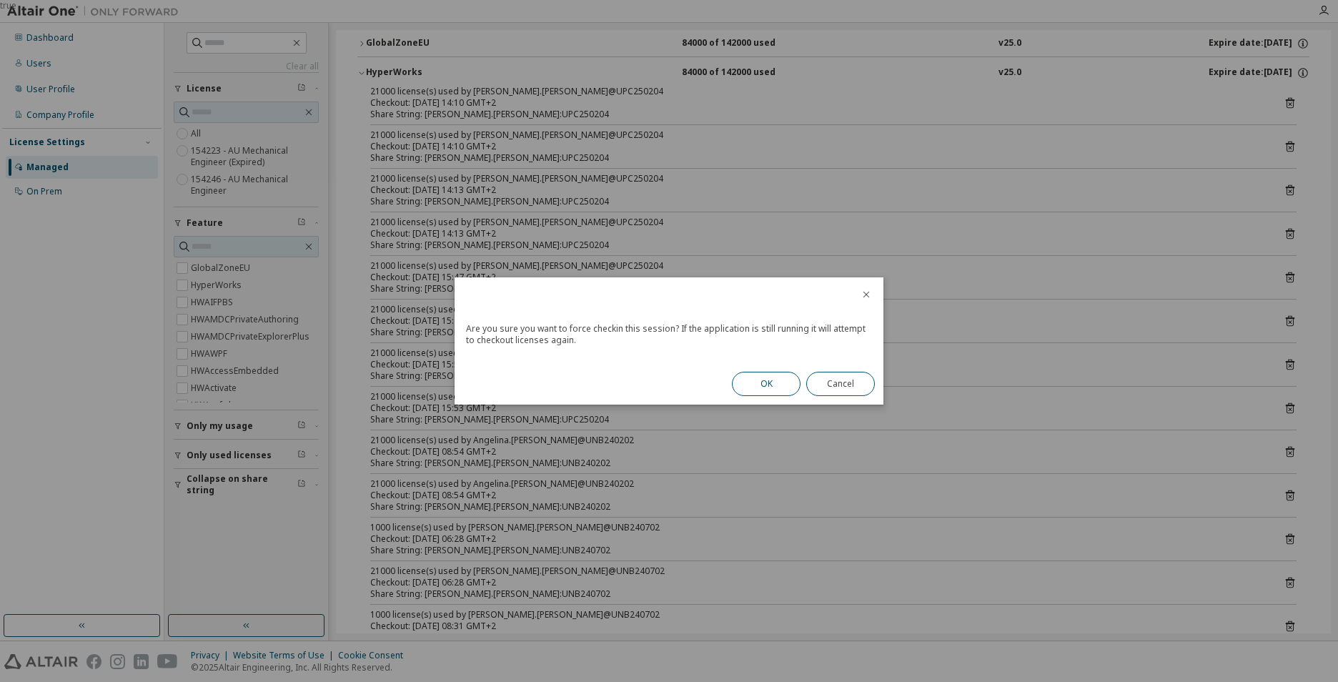
click at [773, 377] on button "OK" at bounding box center [766, 384] width 69 height 24
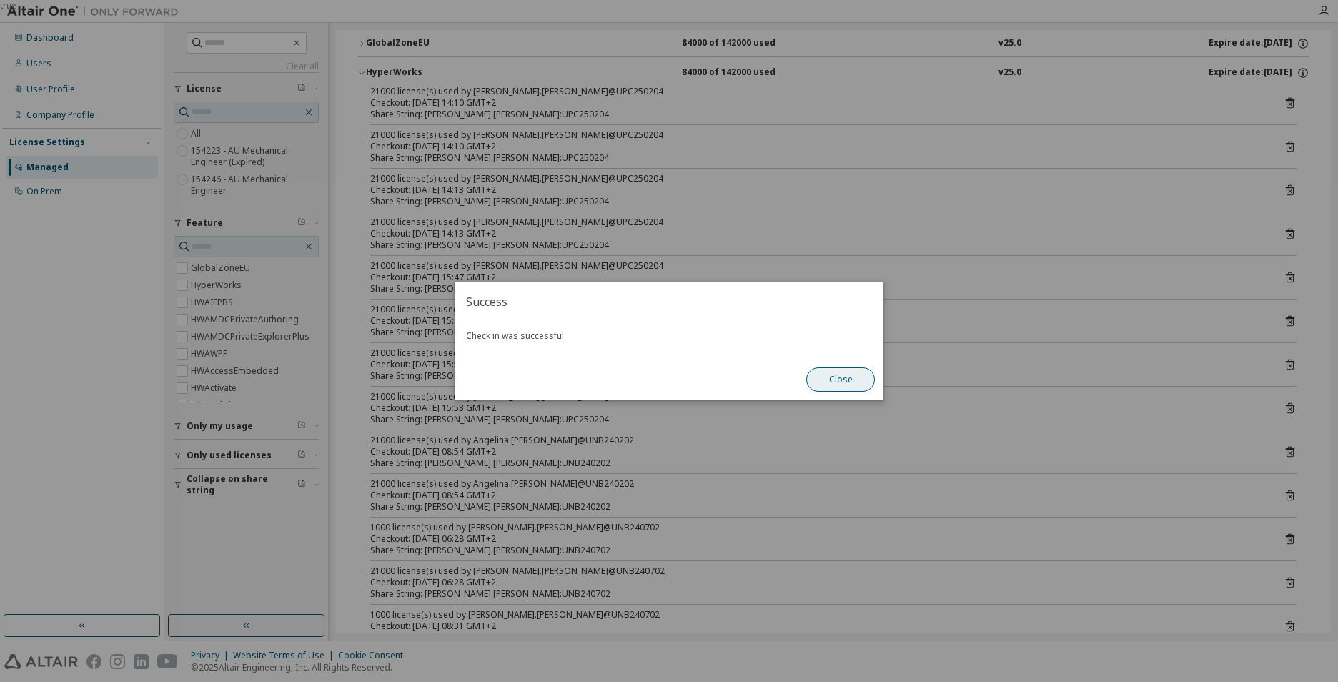
click at [848, 380] on button "Close" at bounding box center [840, 379] width 69 height 24
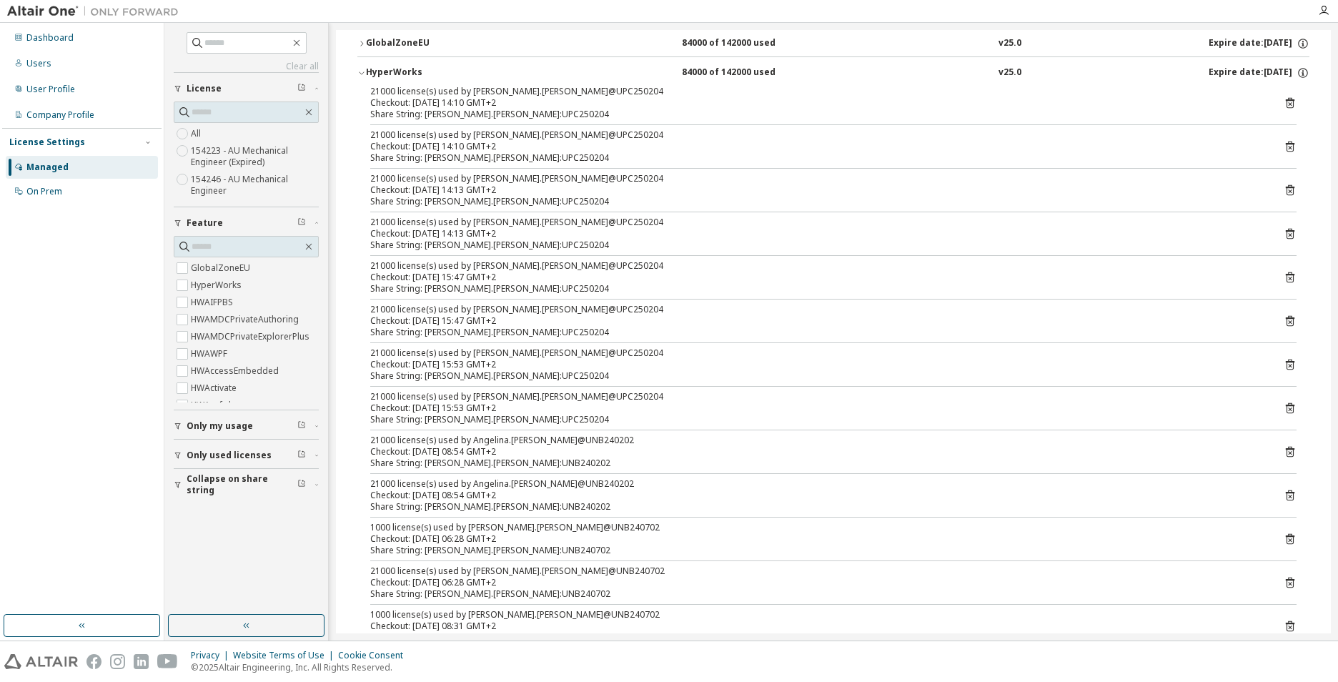
click at [1288, 452] on icon at bounding box center [1290, 453] width 4 height 4
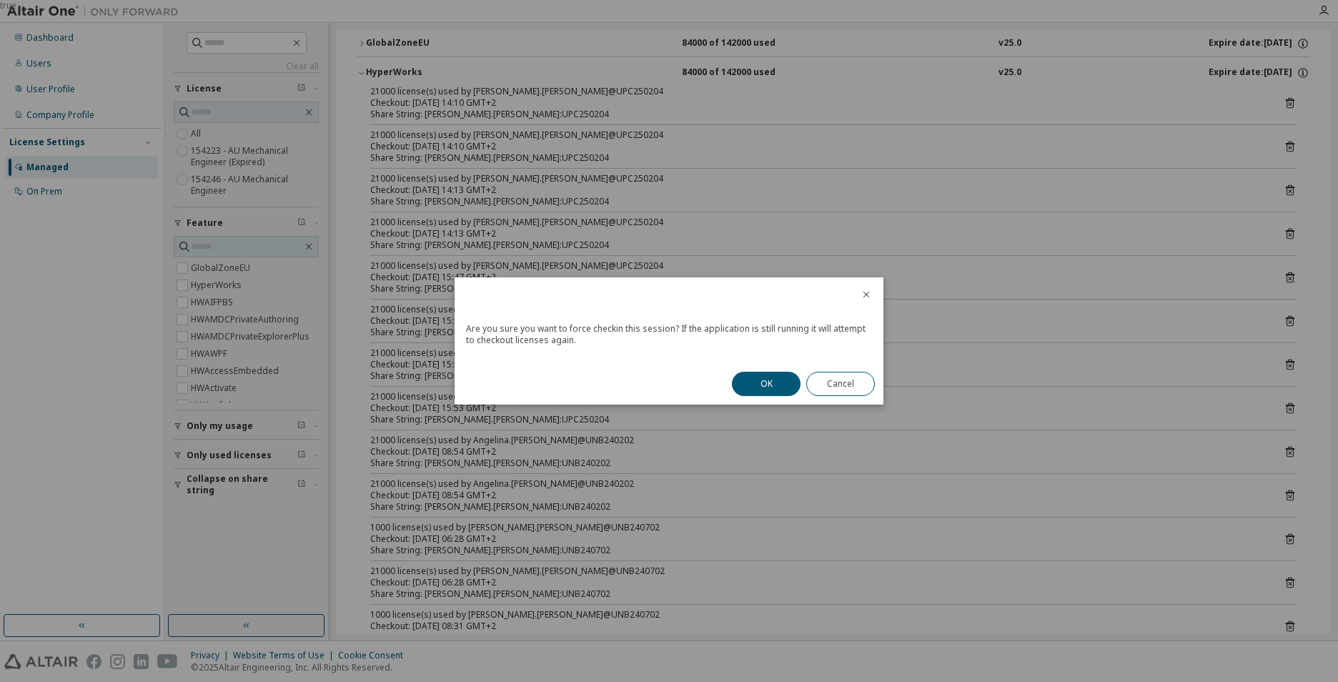
click at [772, 388] on button "OK" at bounding box center [766, 384] width 69 height 24
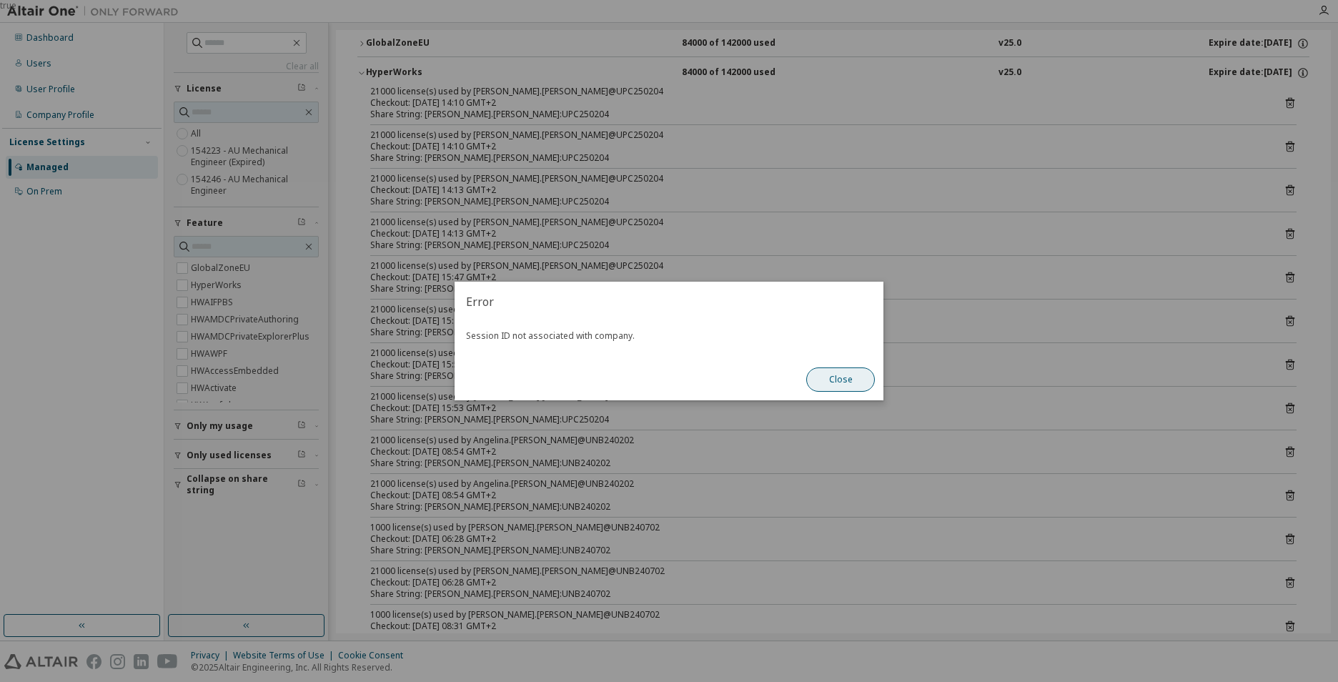
click at [820, 384] on button "Close" at bounding box center [840, 379] width 69 height 24
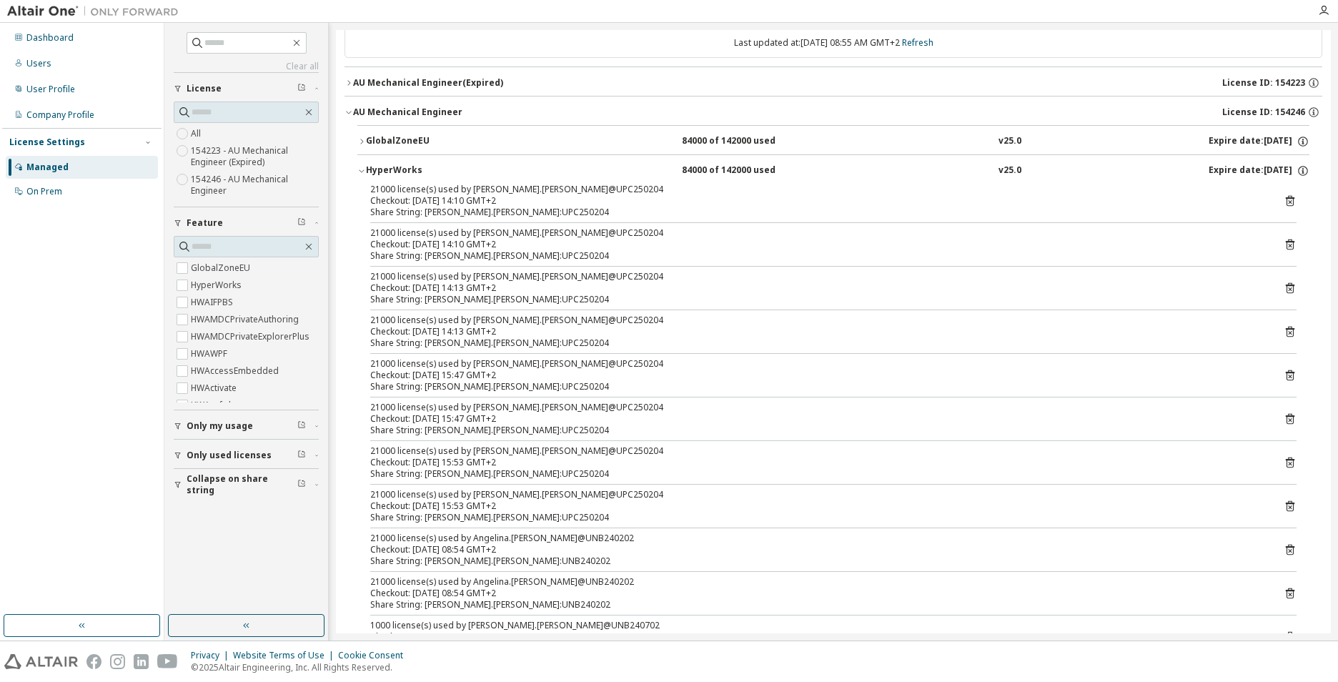
scroll to position [0, 0]
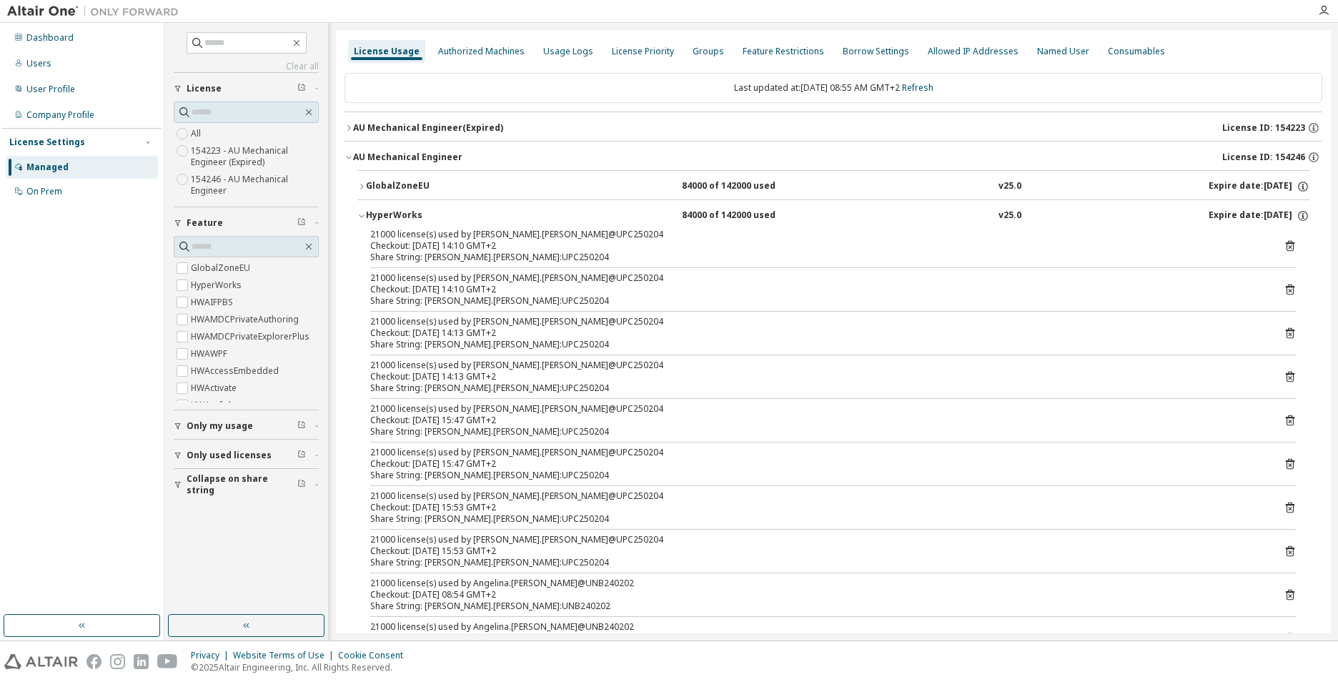
click at [215, 423] on span "Only my usage" at bounding box center [220, 425] width 66 height 11
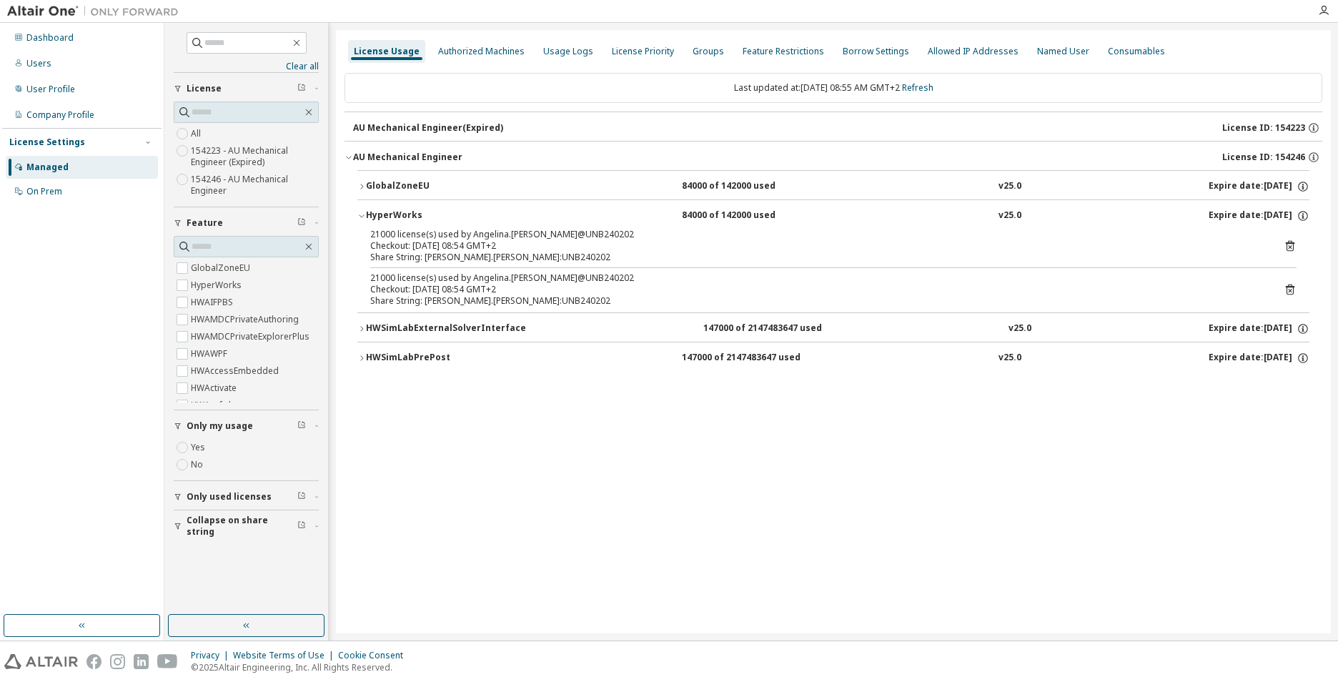
click at [1289, 246] on icon at bounding box center [1290, 247] width 4 height 4
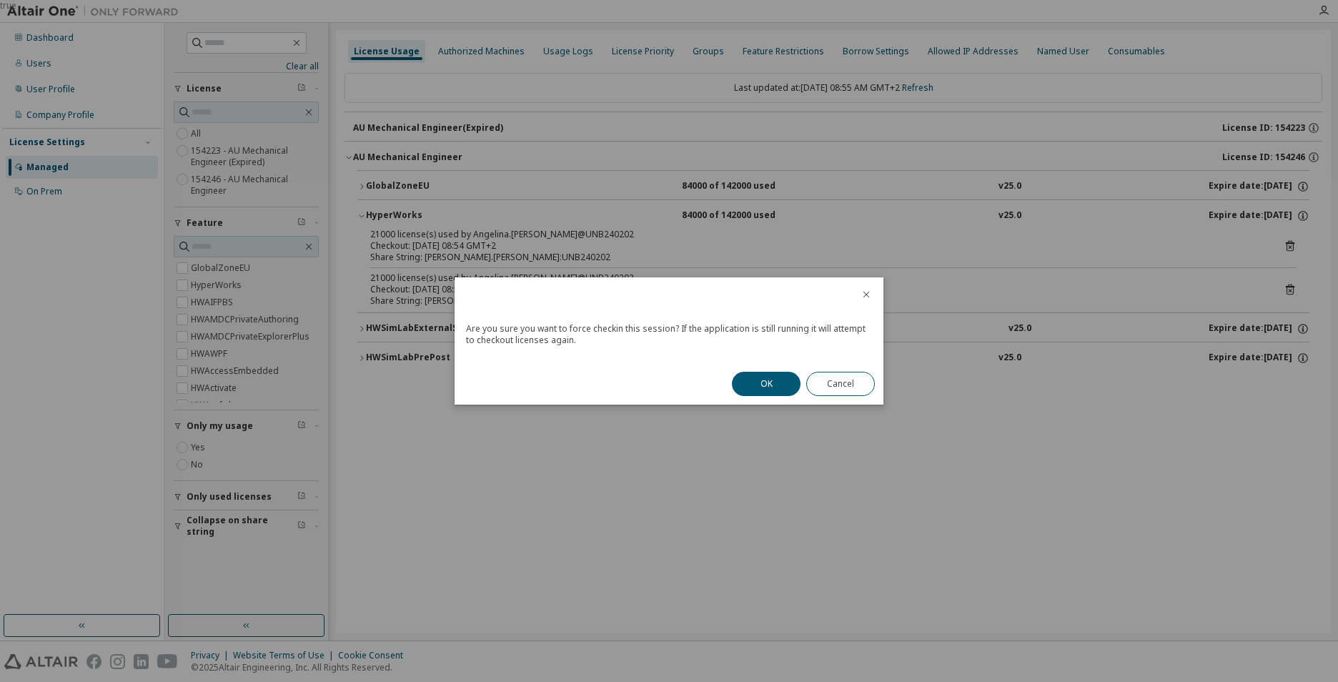
click at [767, 377] on button "OK" at bounding box center [766, 384] width 69 height 24
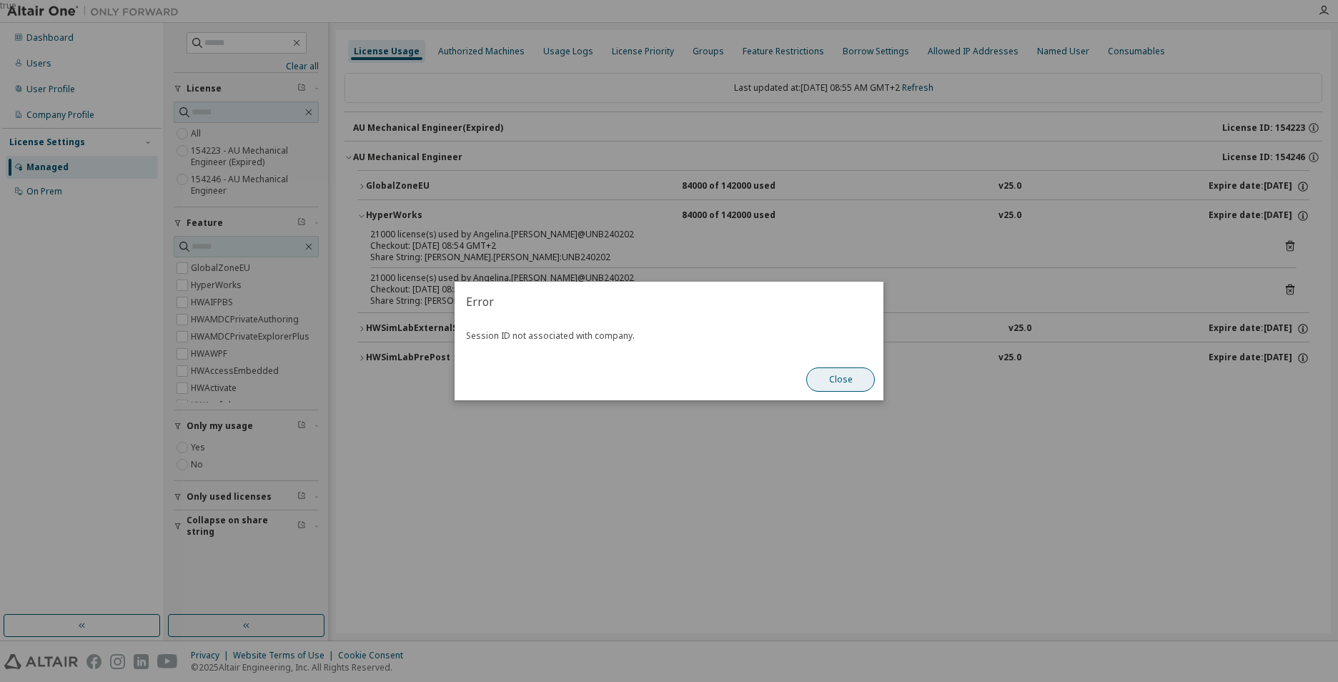
click at [830, 382] on button "Close" at bounding box center [840, 379] width 69 height 24
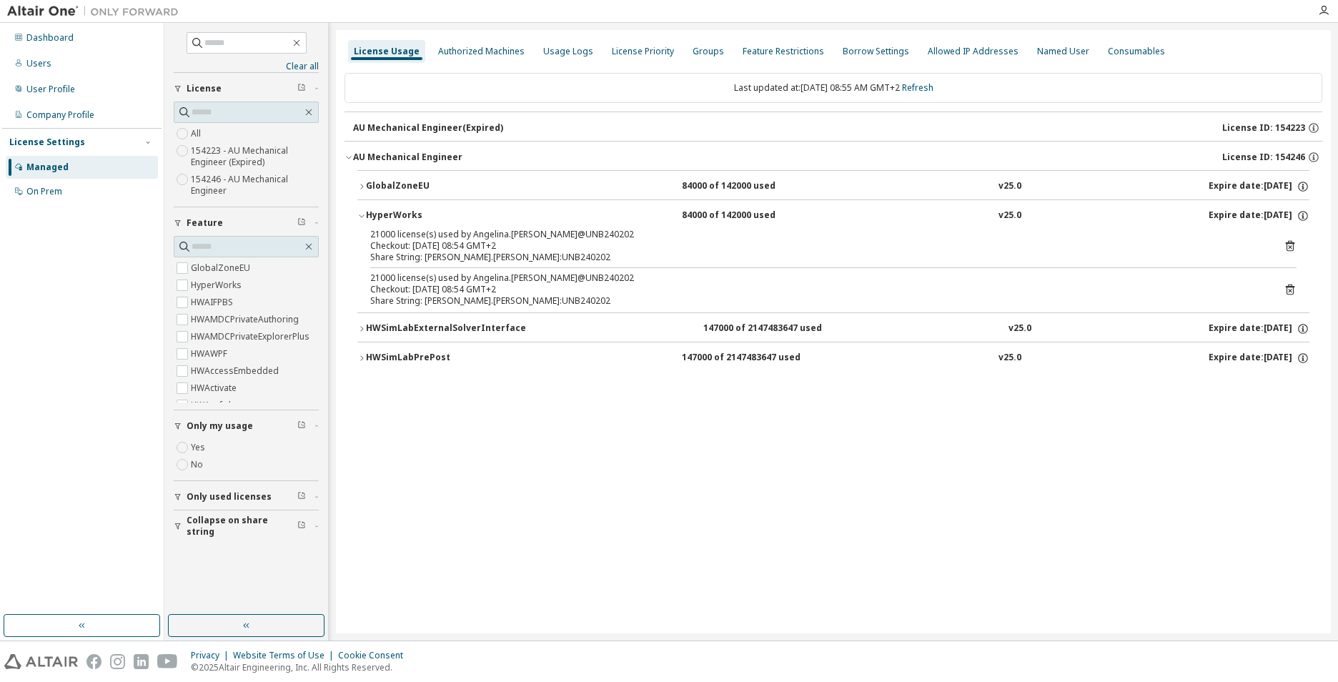
click at [1287, 282] on div "21000 license(s) used by Angelina.Prill@UNB240202 Checkout: 2025-10-01 08:54 GM…" at bounding box center [833, 289] width 926 height 34
click at [1287, 285] on icon at bounding box center [1290, 289] width 13 height 13
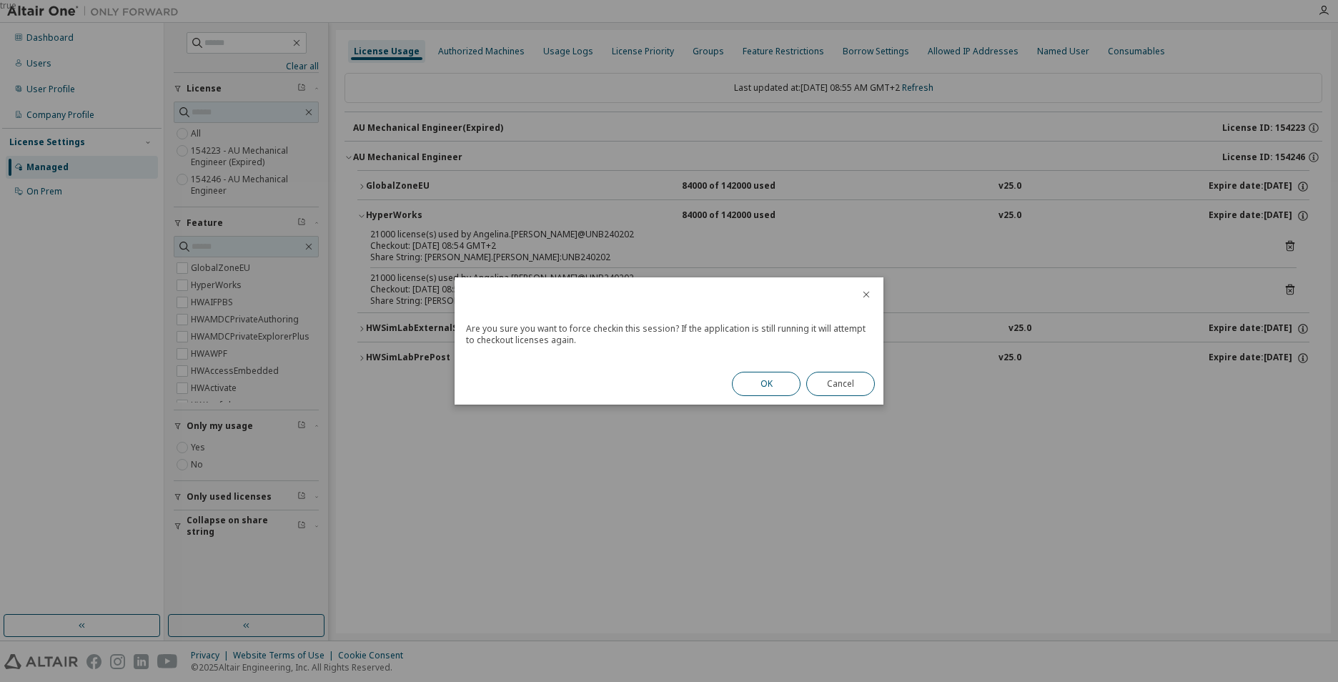
click at [781, 388] on button "OK" at bounding box center [766, 384] width 69 height 24
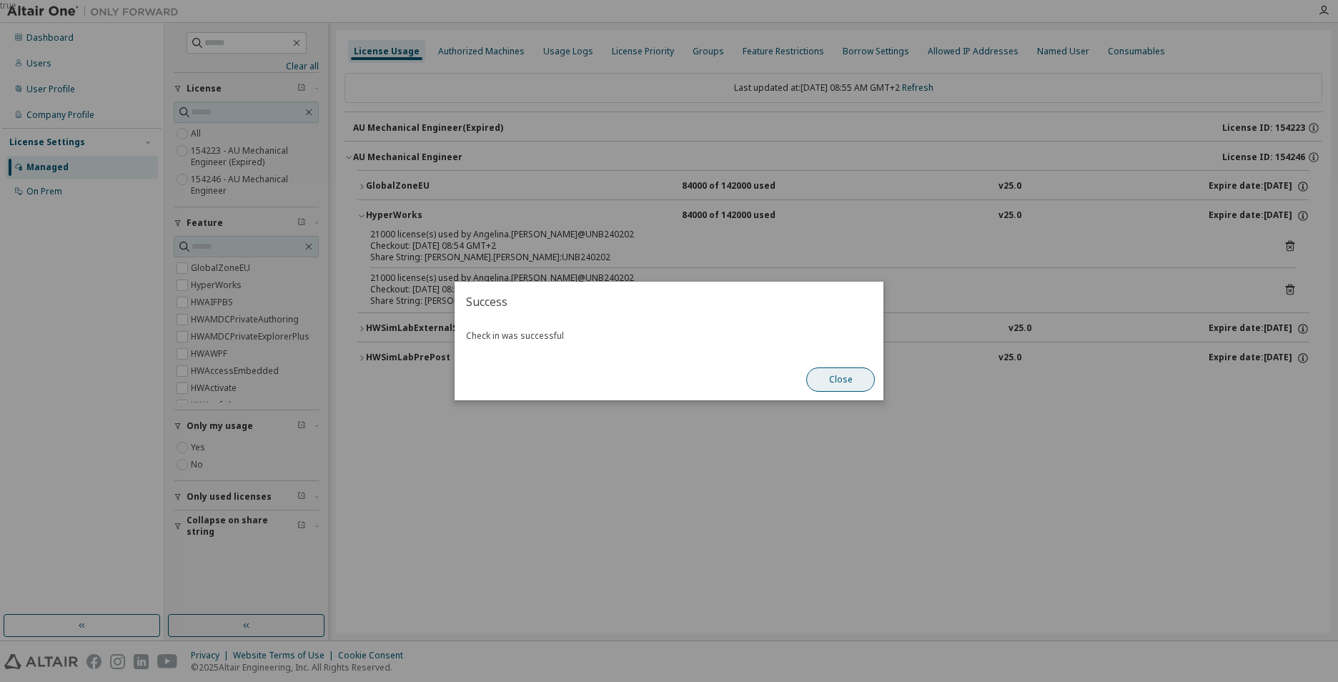
click at [838, 379] on button "Close" at bounding box center [840, 379] width 69 height 24
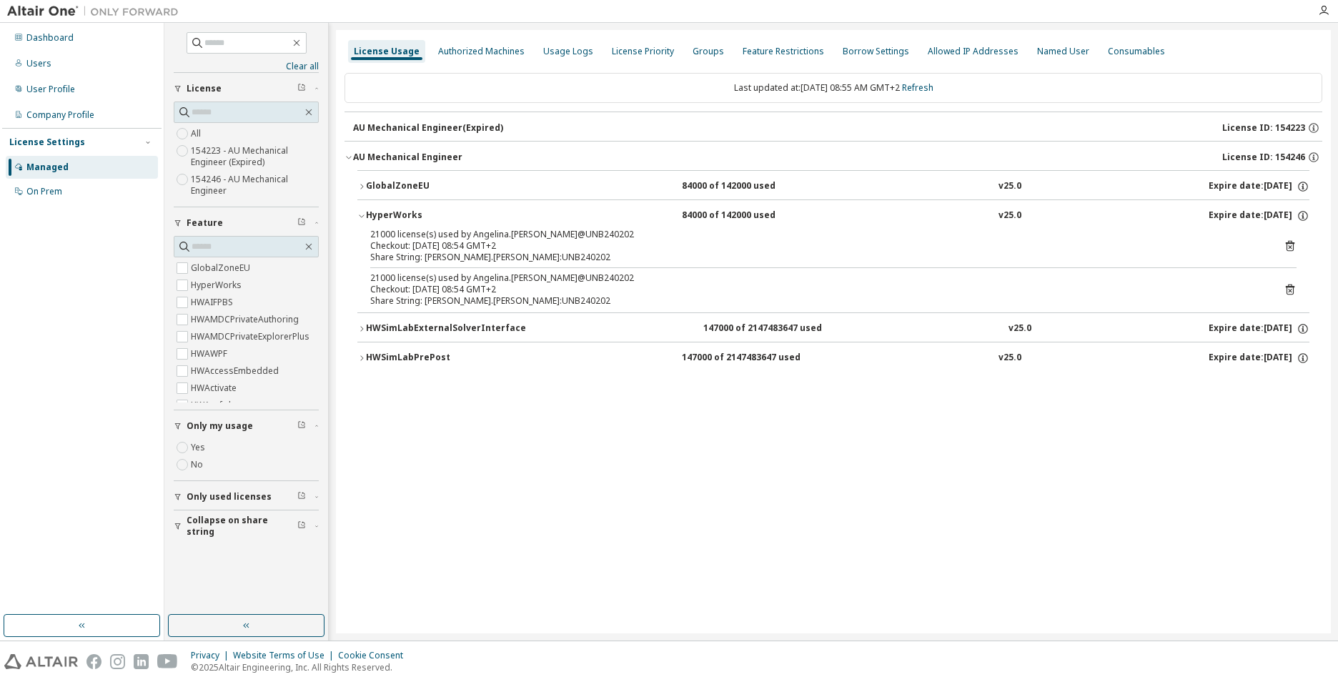
click at [1289, 247] on icon at bounding box center [1290, 245] width 13 height 13
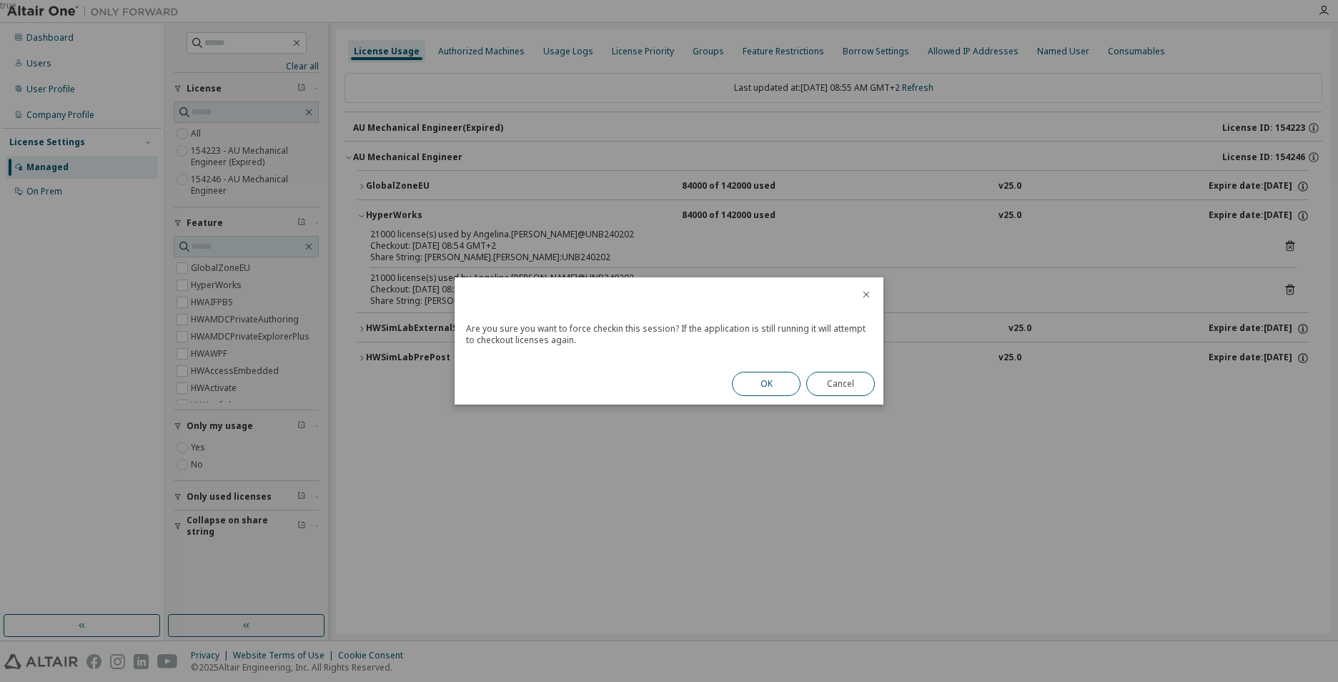
click at [755, 383] on button "OK" at bounding box center [766, 384] width 69 height 24
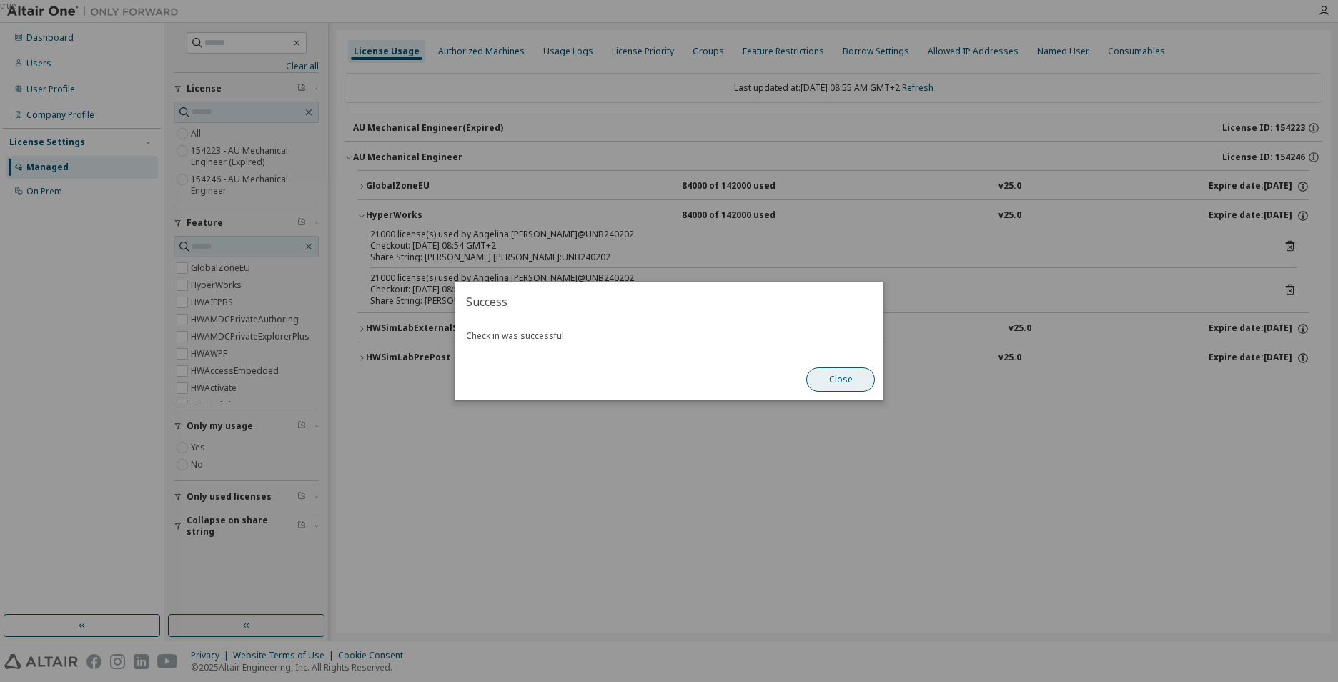
click at [813, 380] on button "Close" at bounding box center [840, 379] width 69 height 24
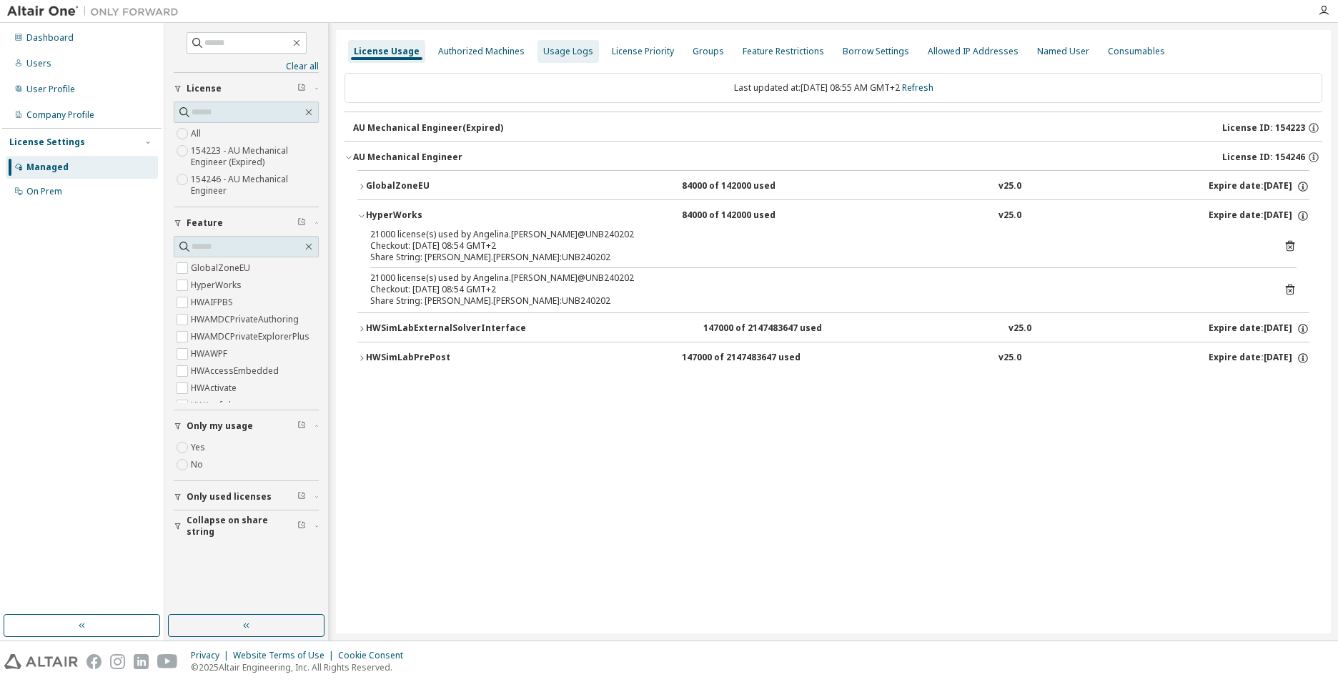
click at [555, 52] on div "Usage Logs" at bounding box center [568, 51] width 50 height 11
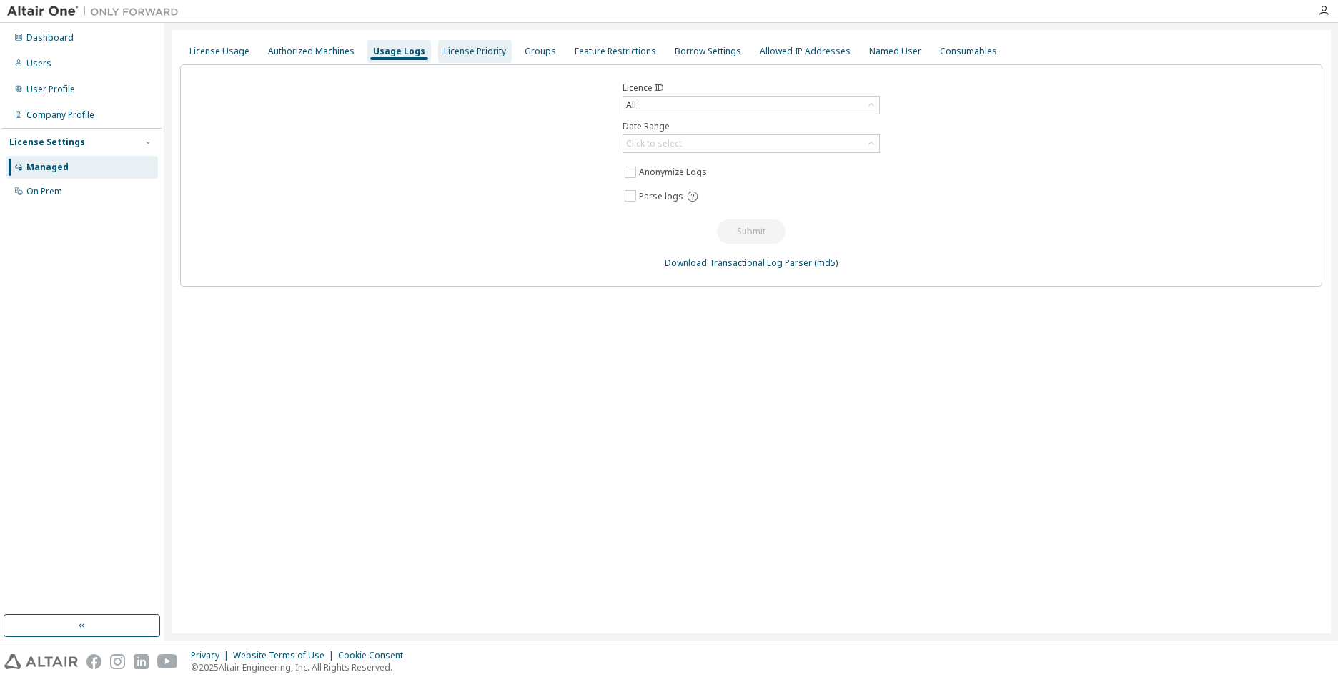
click at [473, 52] on div "License Priority" at bounding box center [475, 51] width 62 height 11
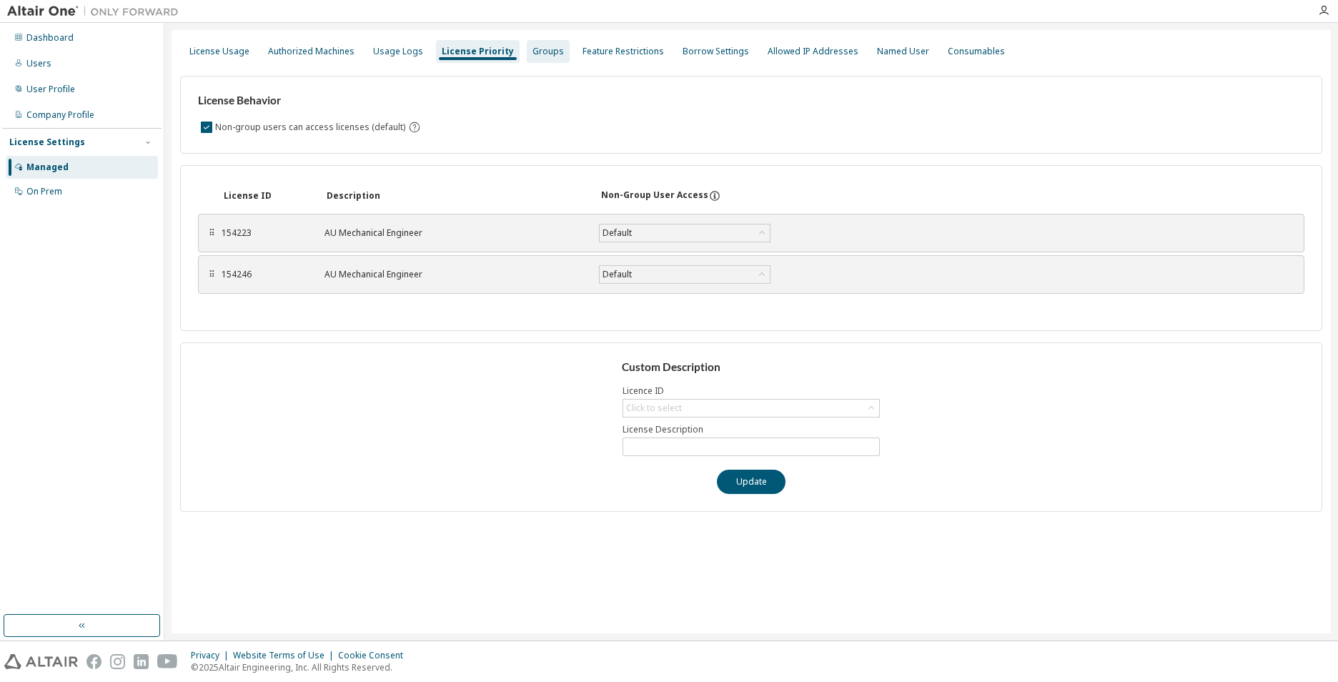
click at [540, 56] on div "Groups" at bounding box center [547, 51] width 31 height 11
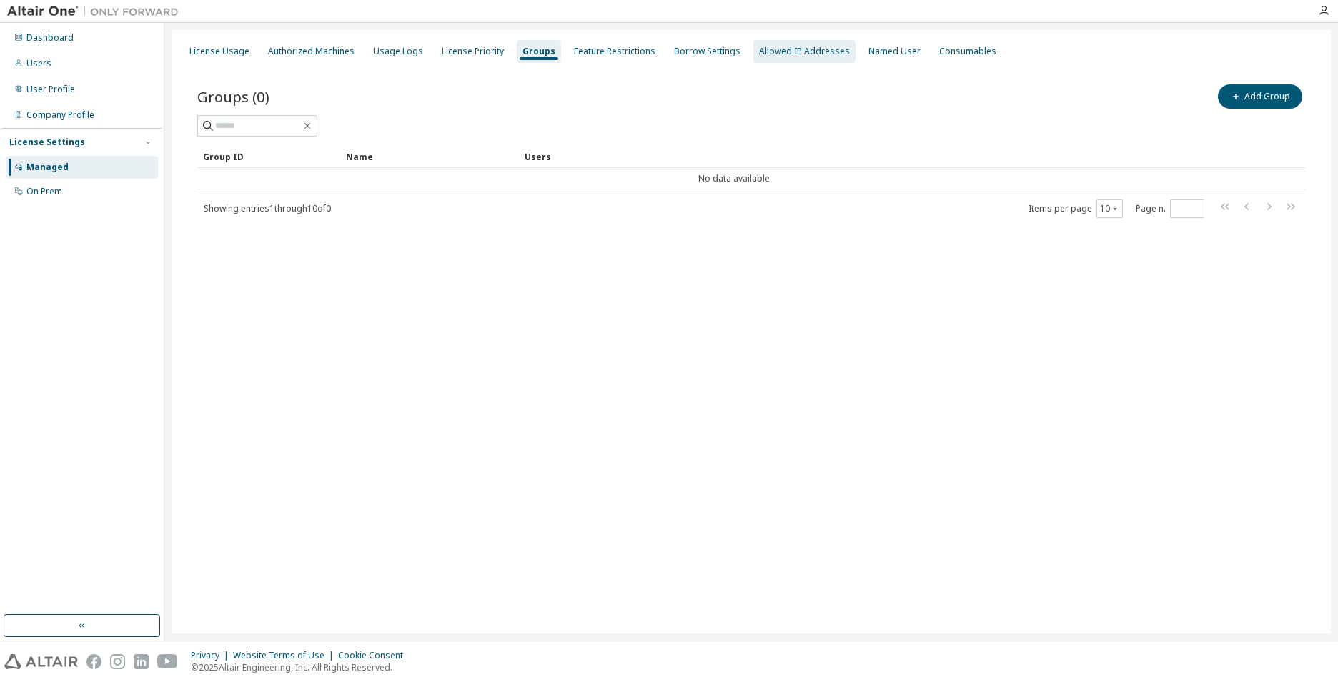
click at [770, 52] on div "Allowed IP Addresses" at bounding box center [804, 51] width 91 height 11
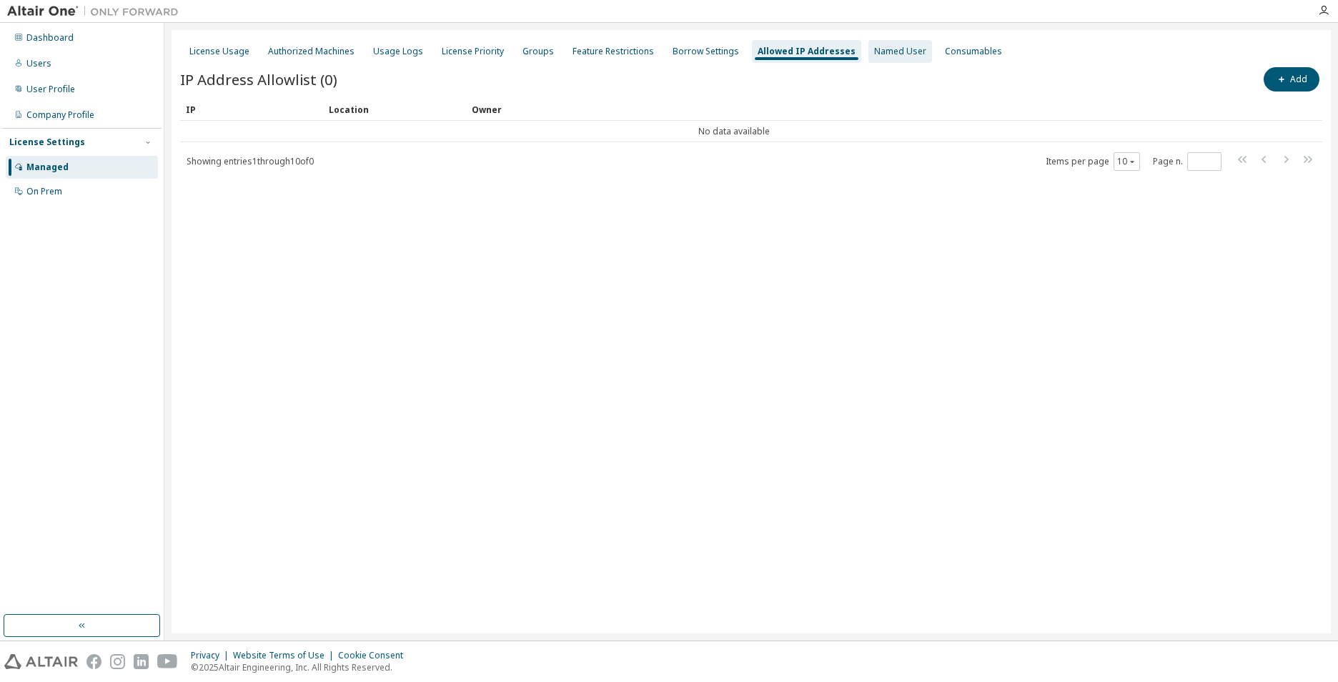
click at [874, 56] on div "Named User" at bounding box center [900, 51] width 52 height 11
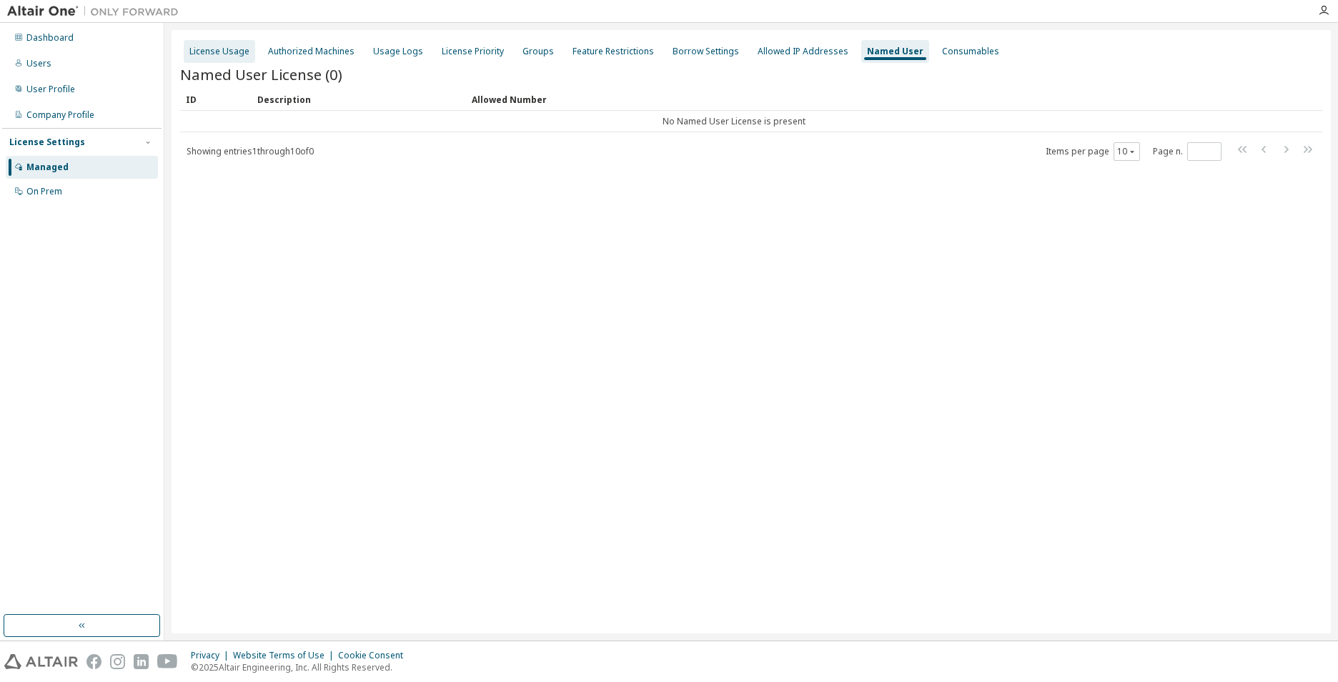
click at [192, 61] on div "License Usage" at bounding box center [219, 51] width 71 height 23
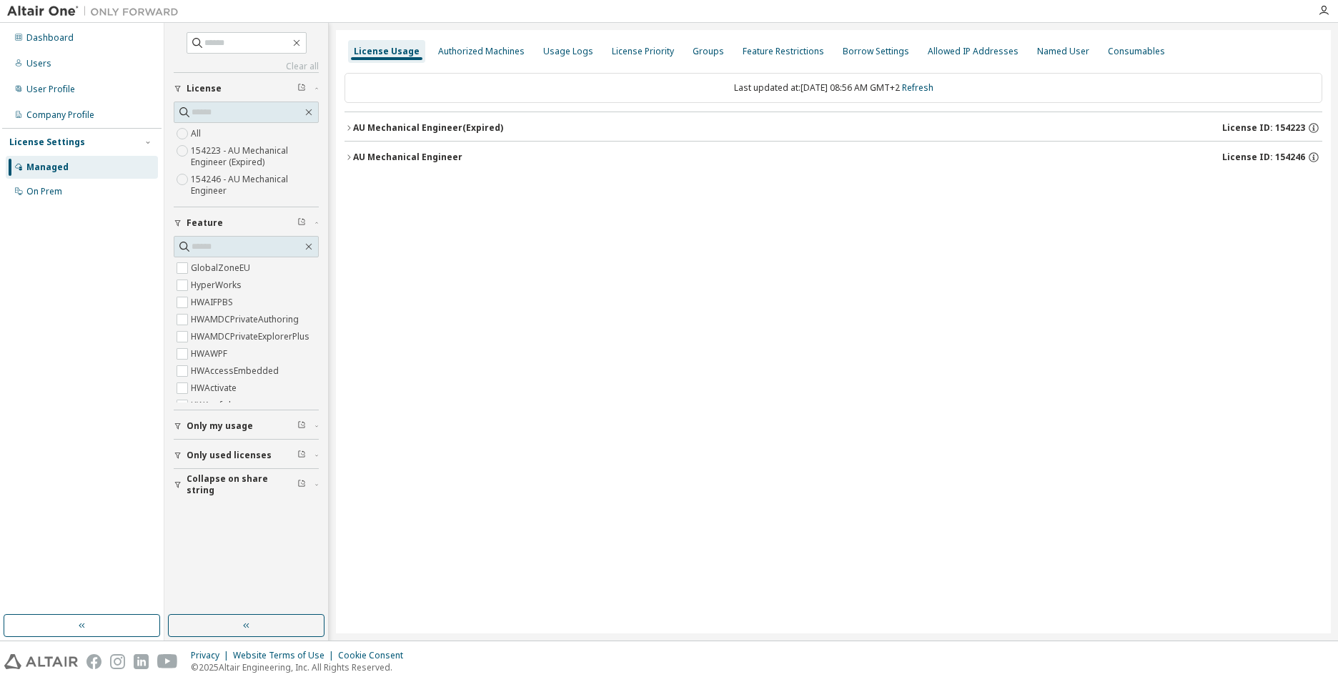
click at [184, 457] on div "button" at bounding box center [180, 455] width 13 height 9
click at [348, 159] on icon "button" at bounding box center [348, 157] width 9 height 9
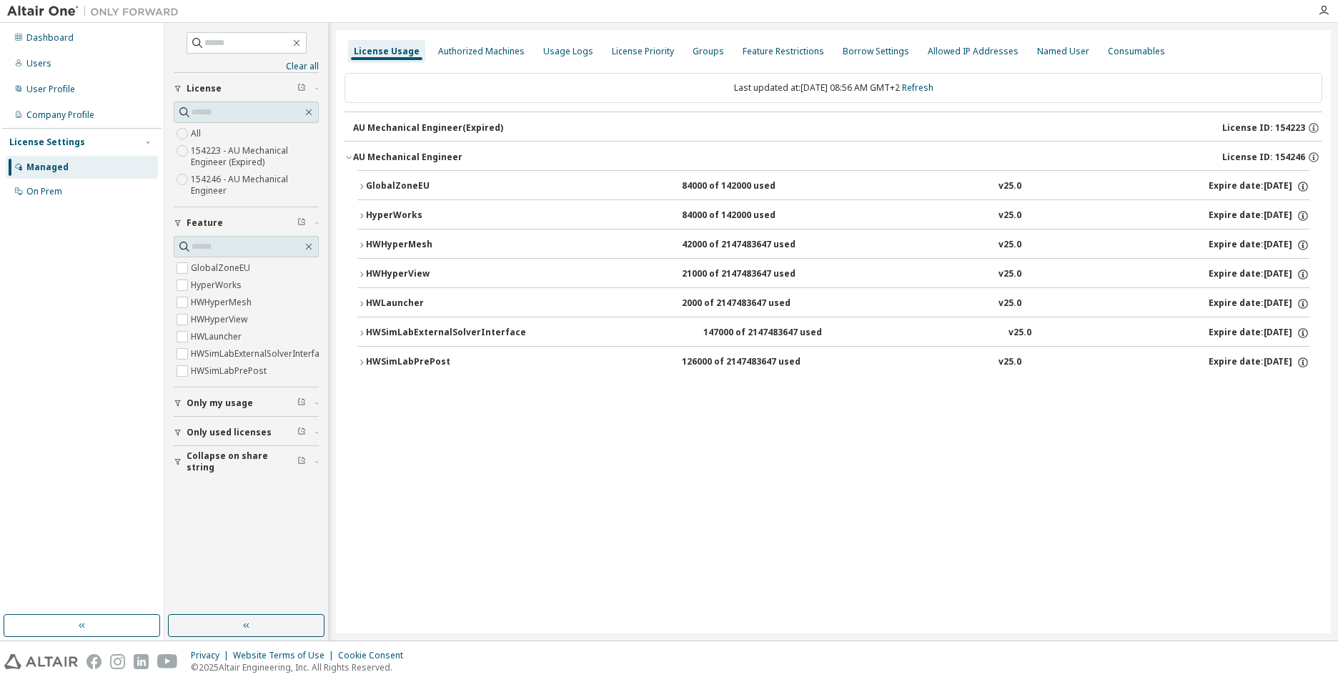
click at [357, 218] on icon "button" at bounding box center [361, 216] width 9 height 9
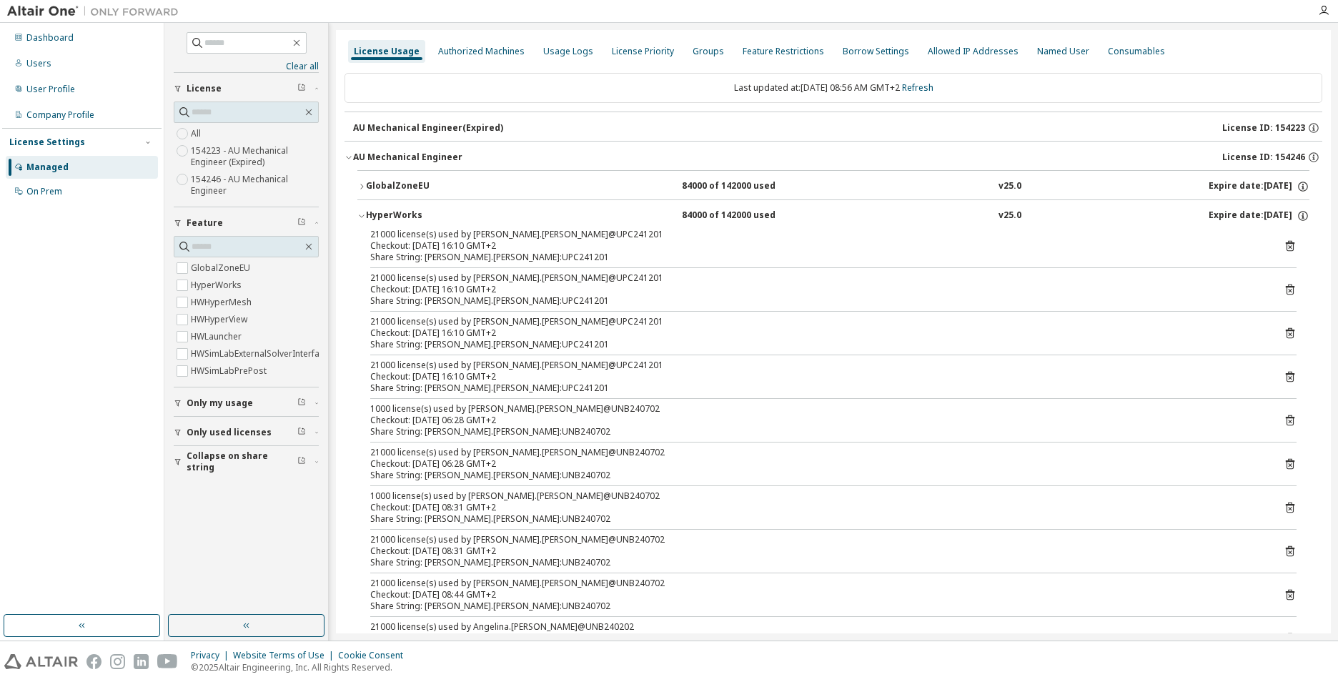
click at [192, 409] on span "Only my usage" at bounding box center [220, 402] width 66 height 11
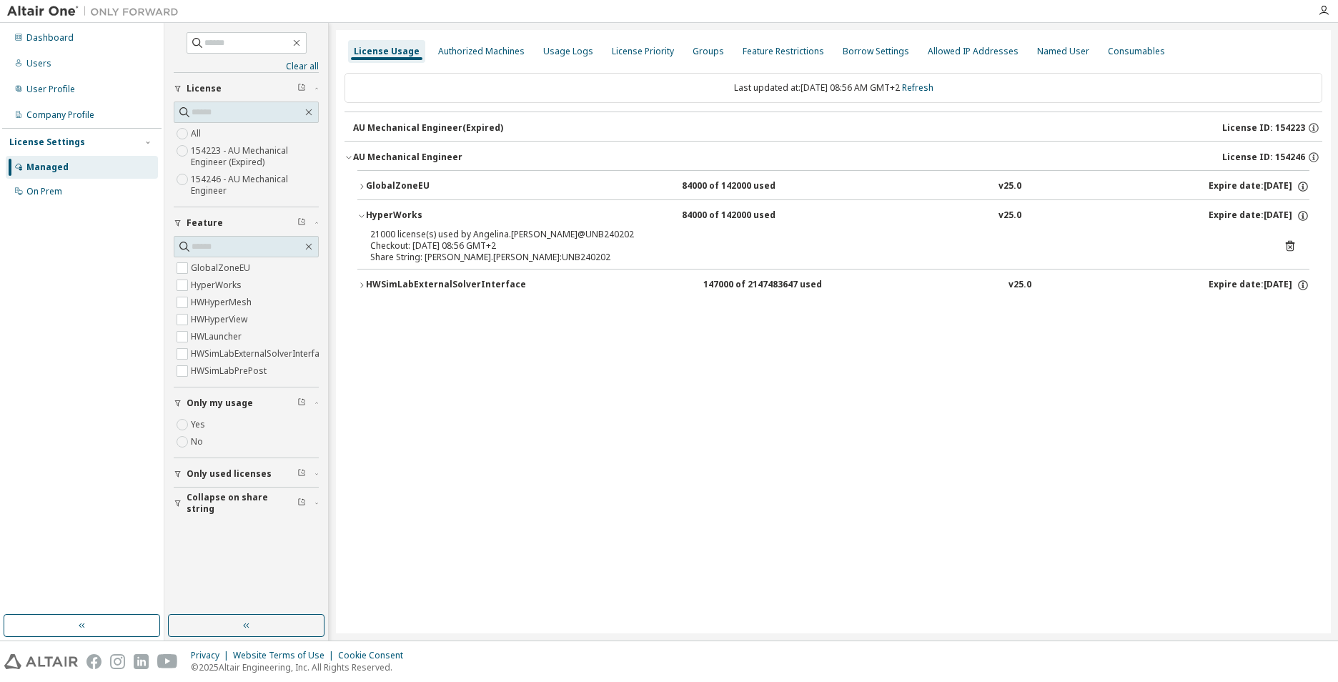
click at [1288, 244] on icon at bounding box center [1290, 245] width 13 height 13
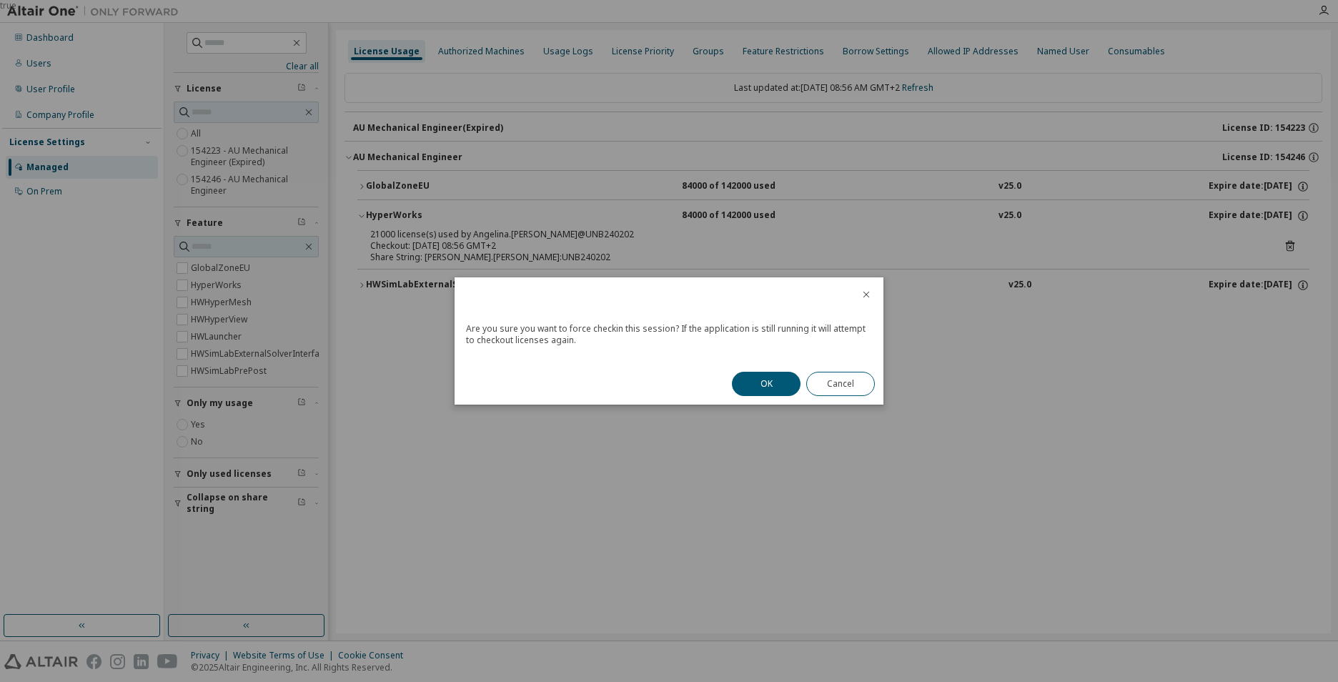
click at [773, 392] on button "OK" at bounding box center [766, 384] width 69 height 24
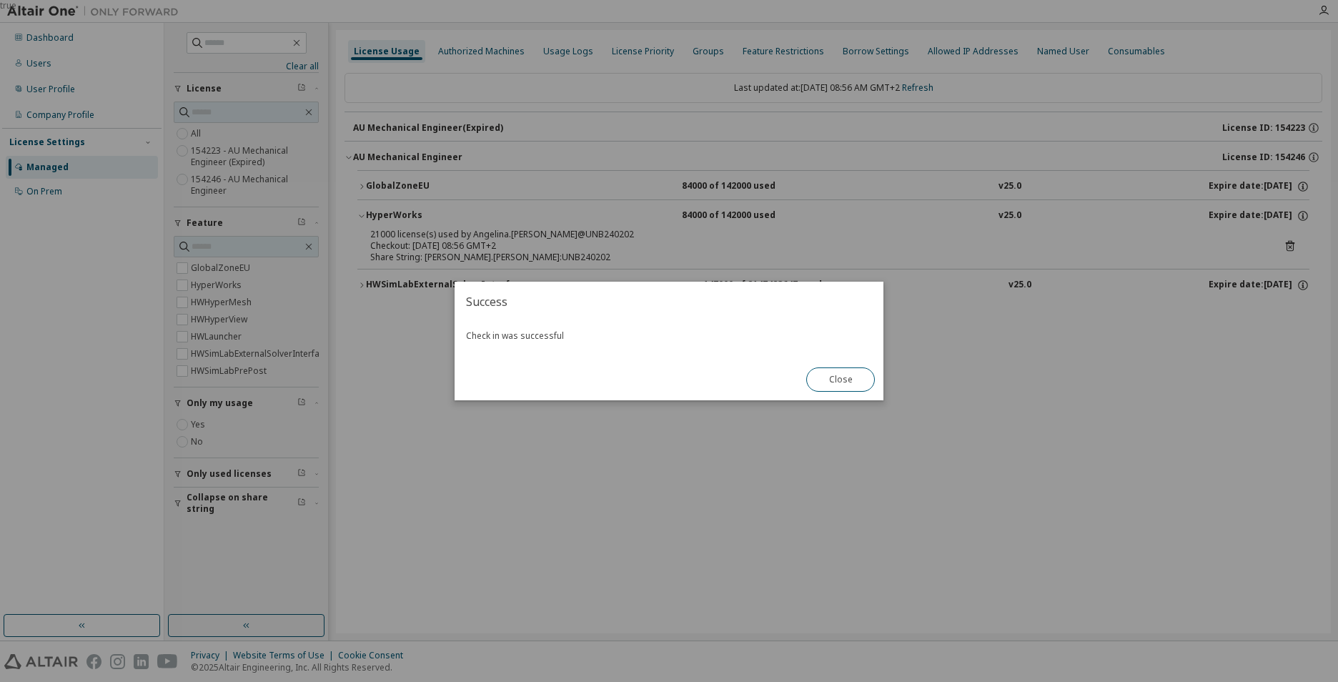
click at [852, 387] on button "Close" at bounding box center [840, 379] width 69 height 24
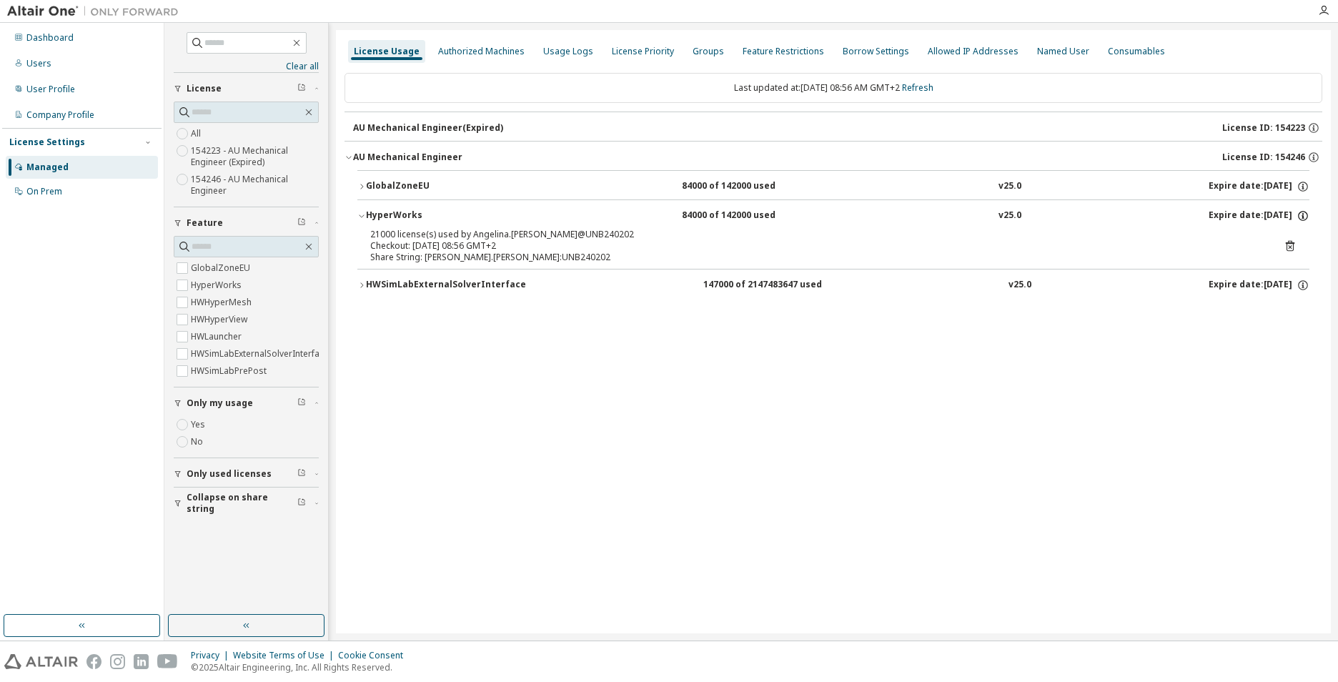
click at [1305, 217] on icon "button" at bounding box center [1302, 215] width 13 height 13
click at [1232, 307] on div "Last updated at: Wed 2025-10-01 08:56 AM GMT+2 Refresh AU Mechanical Engineer (…" at bounding box center [833, 189] width 978 height 251
click at [1286, 246] on icon at bounding box center [1290, 246] width 9 height 11
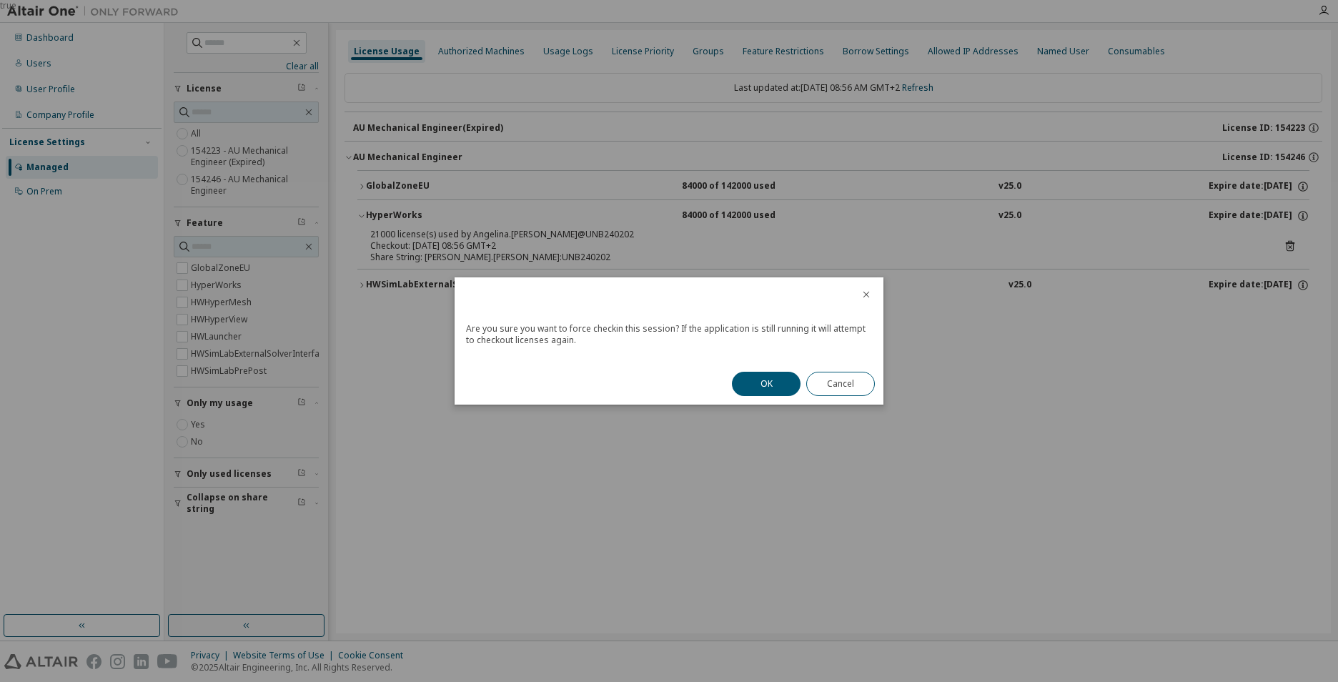
drag, startPoint x: 762, startPoint y: 379, endPoint x: 763, endPoint y: 371, distance: 8.0
click at [762, 377] on button "OK" at bounding box center [766, 384] width 69 height 24
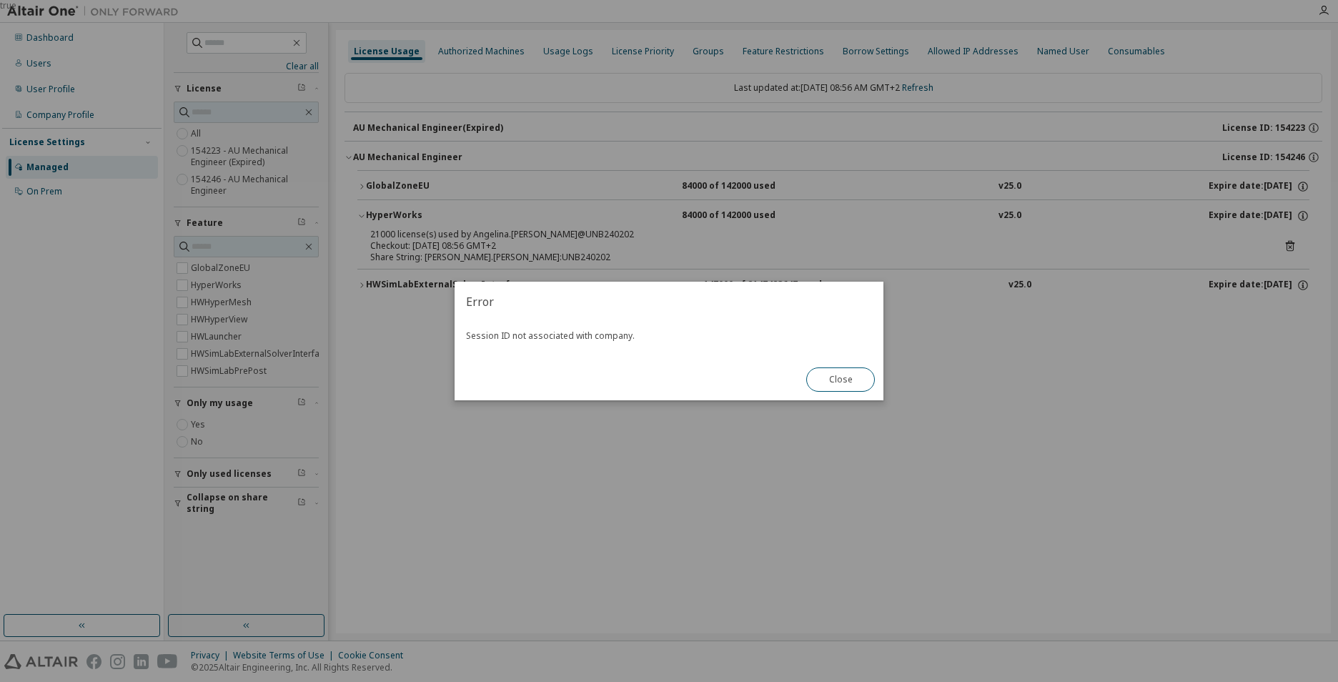
click at [837, 379] on button "Close" at bounding box center [840, 379] width 69 height 24
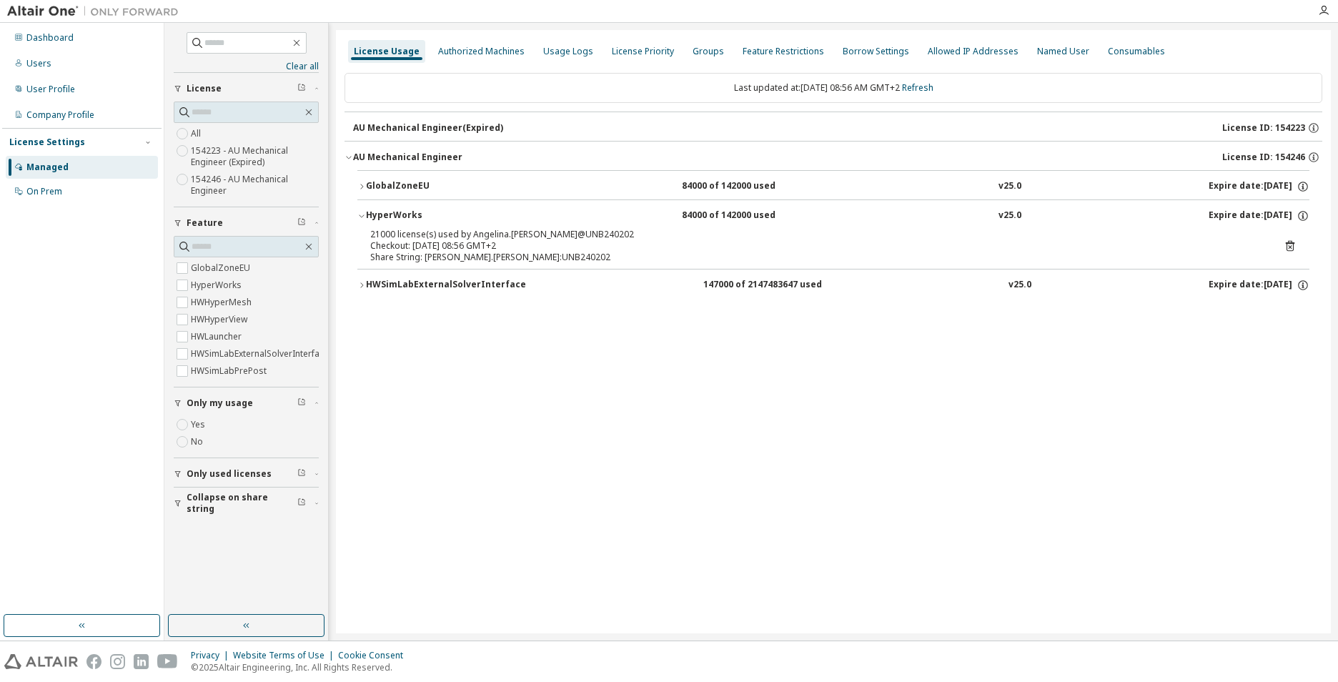
click at [1292, 248] on icon at bounding box center [1290, 245] width 13 height 13
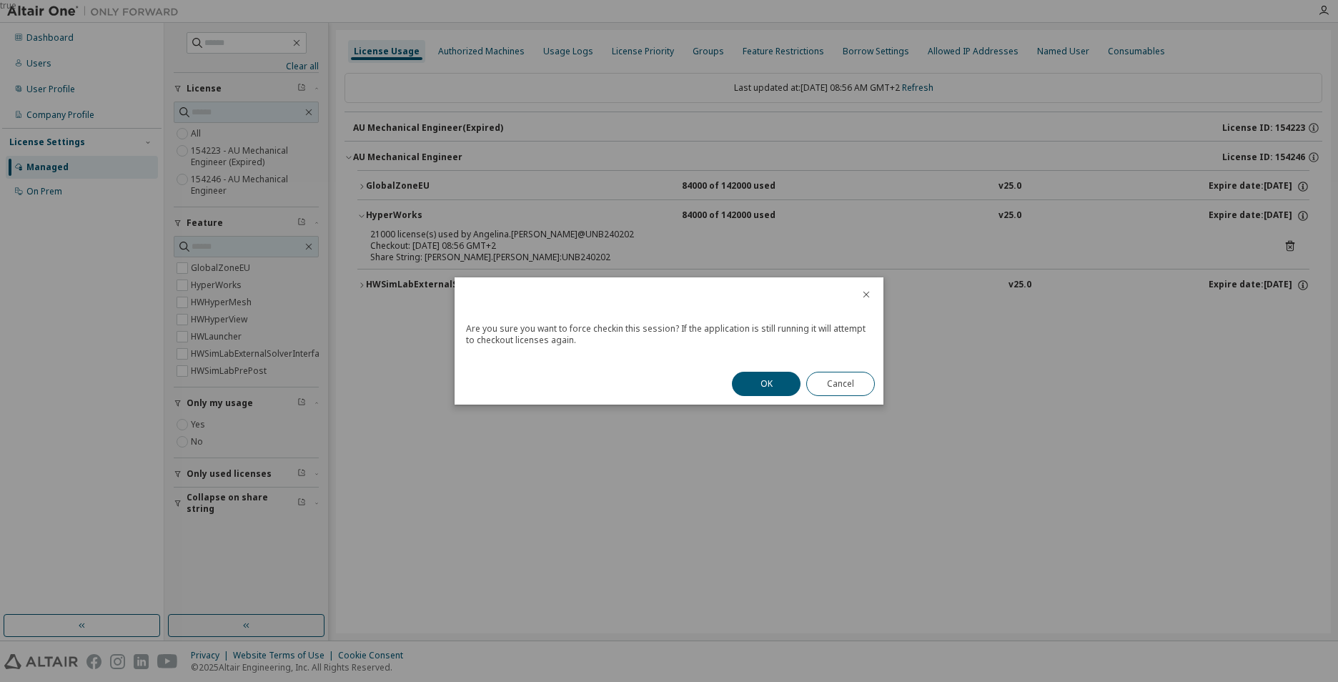
click at [1292, 248] on div "true" at bounding box center [669, 341] width 1338 height 682
click at [758, 383] on button "OK" at bounding box center [766, 384] width 69 height 24
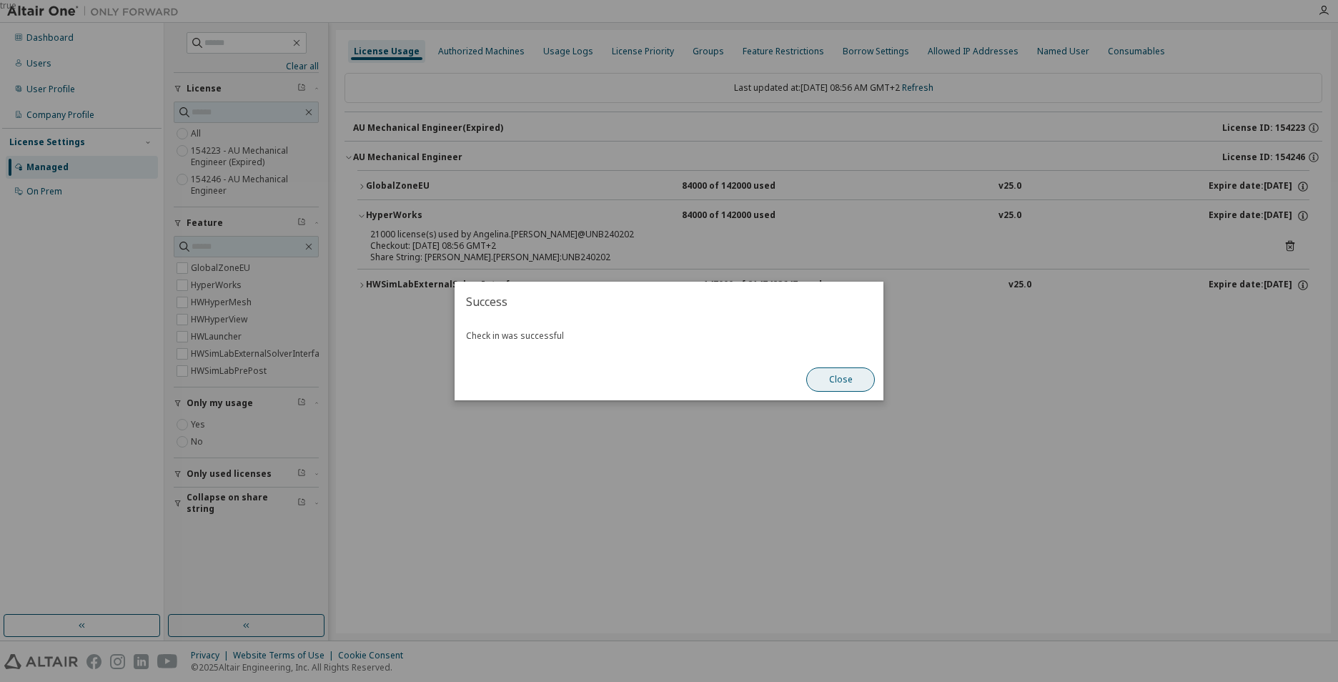
click at [863, 376] on button "Close" at bounding box center [840, 379] width 69 height 24
